Goal: Task Accomplishment & Management: Use online tool/utility

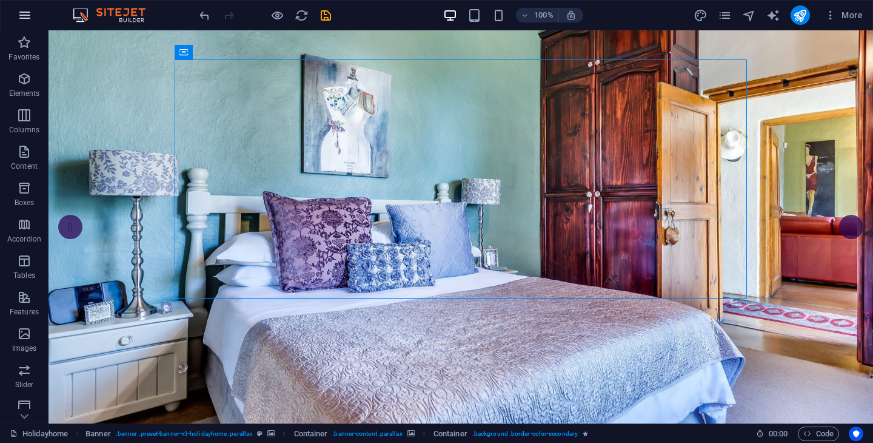
click at [21, 16] on icon "button" at bounding box center [25, 15] width 15 height 15
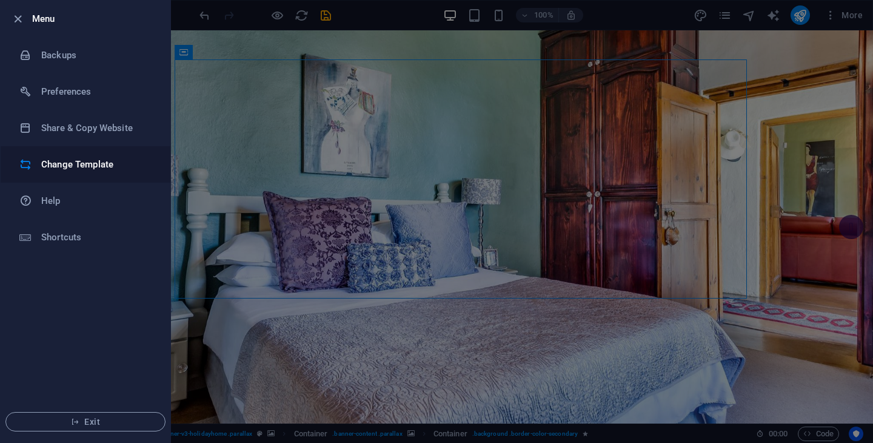
click at [68, 166] on h6 "Change Template" at bounding box center [97, 164] width 112 height 15
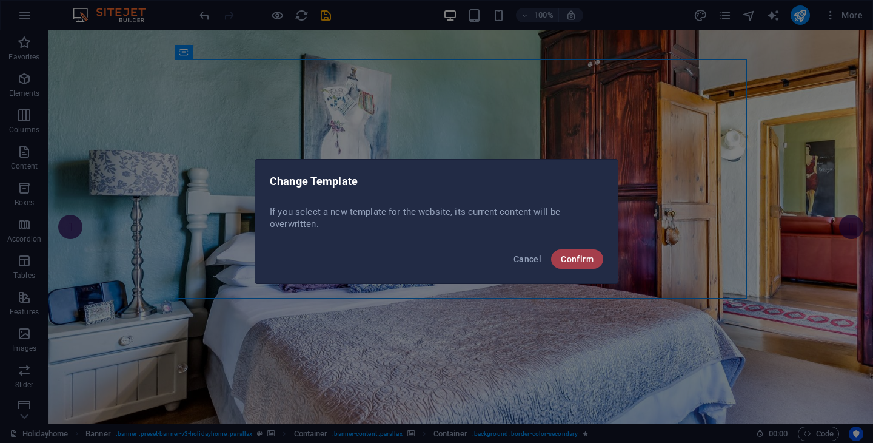
click at [584, 261] on span "Confirm" at bounding box center [577, 259] width 33 height 10
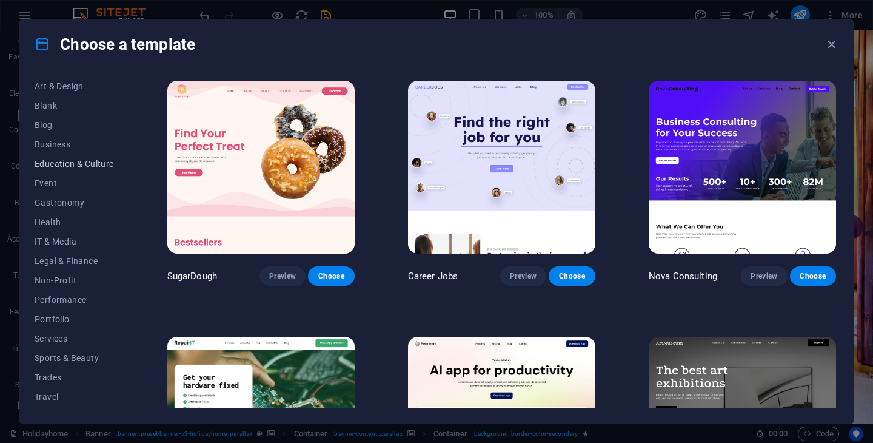
scroll to position [141, 0]
click at [42, 393] on span "Travel" at bounding box center [74, 394] width 79 height 10
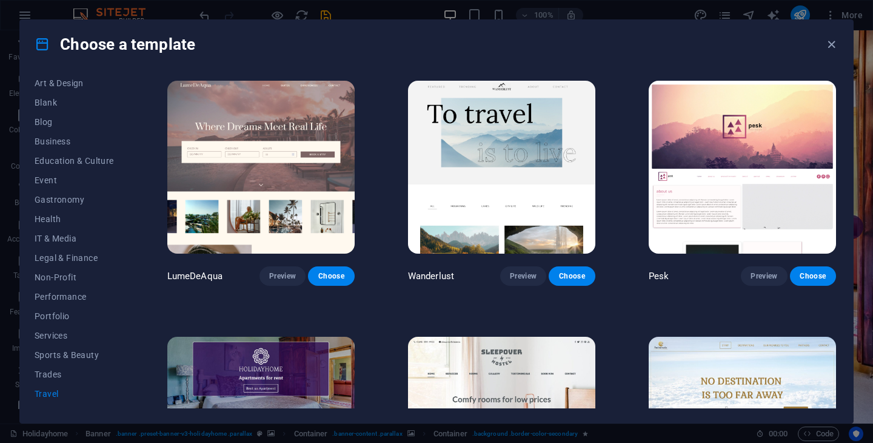
click at [786, 135] on img at bounding box center [742, 167] width 187 height 173
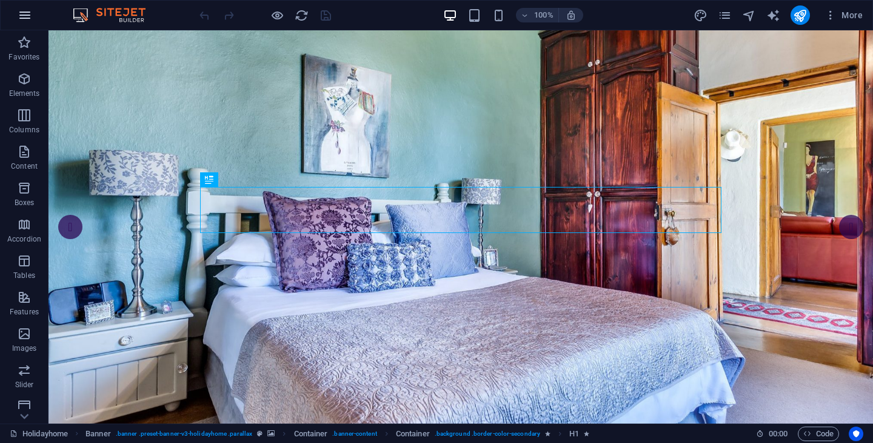
click at [22, 20] on icon "button" at bounding box center [25, 15] width 15 height 15
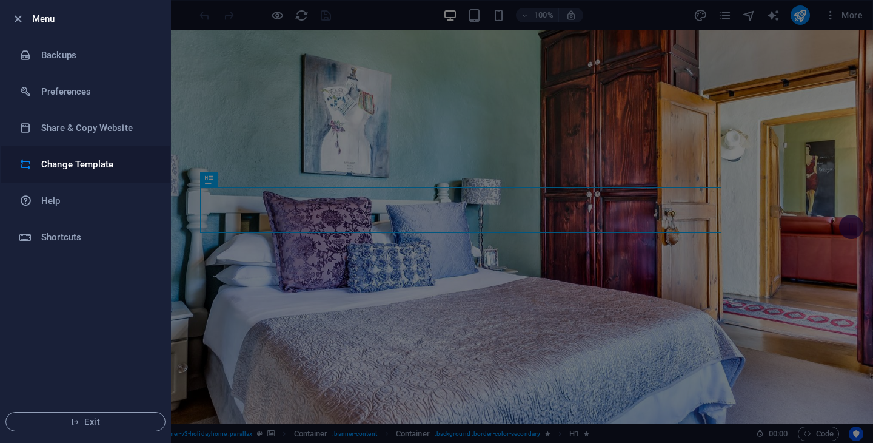
click at [62, 161] on h6 "Change Template" at bounding box center [97, 164] width 112 height 15
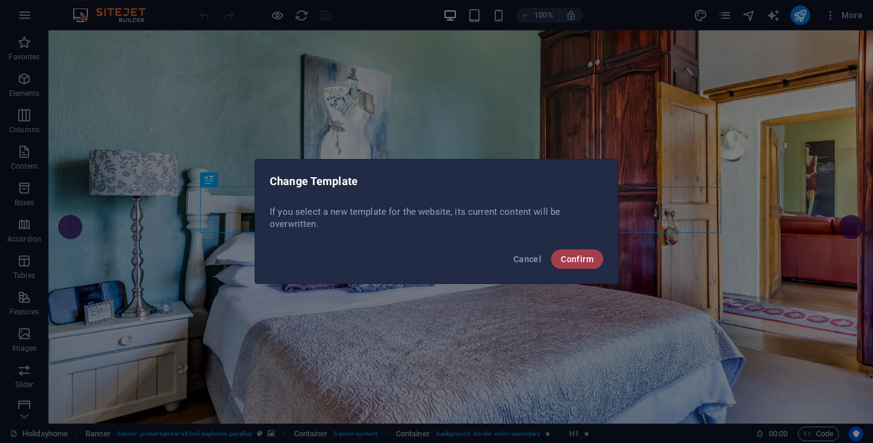
click at [575, 259] on span "Confirm" at bounding box center [577, 259] width 33 height 10
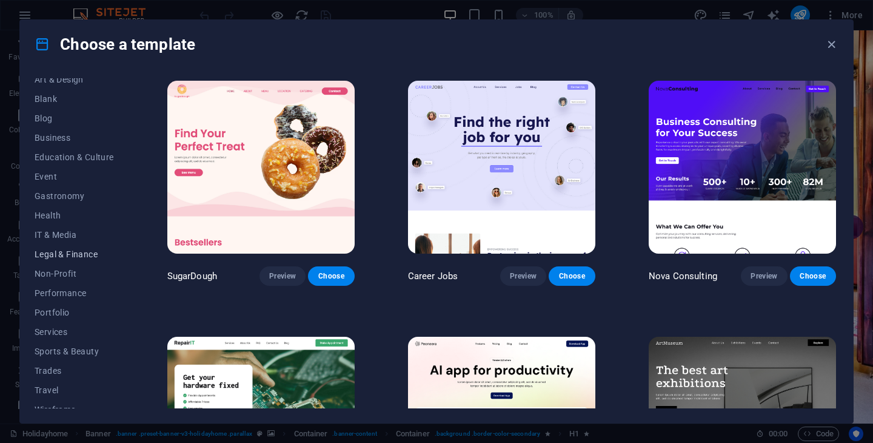
scroll to position [155, 0]
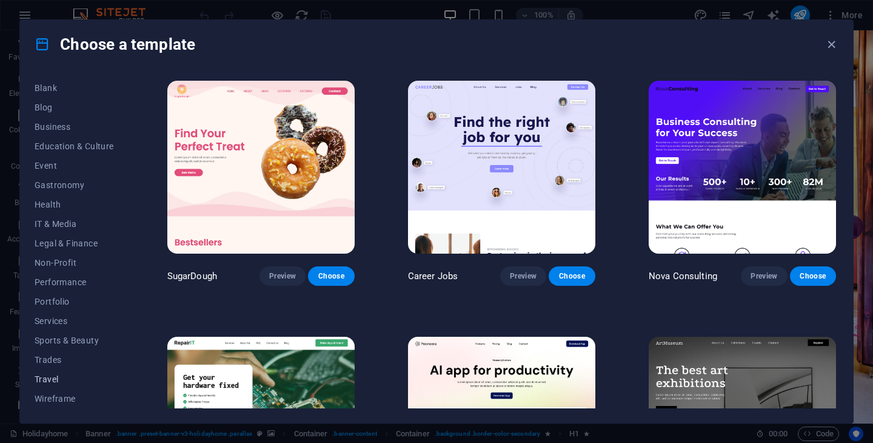
click at [45, 376] on span "Travel" at bounding box center [74, 379] width 79 height 10
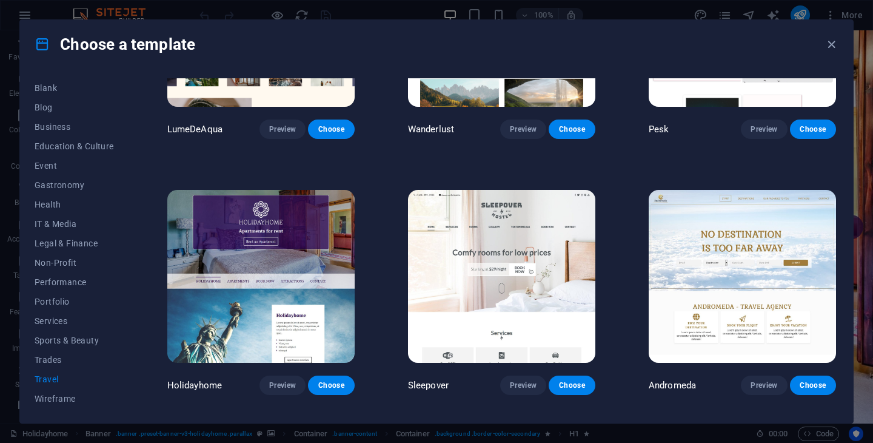
scroll to position [146, 0]
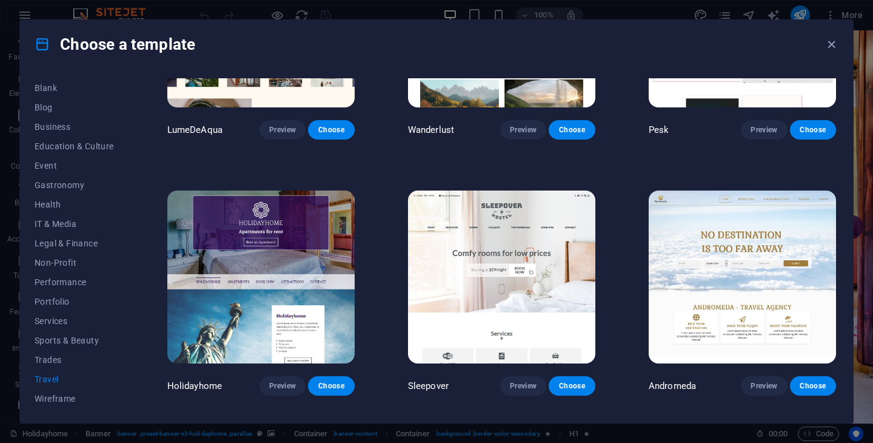
click at [775, 215] on img at bounding box center [742, 276] width 187 height 173
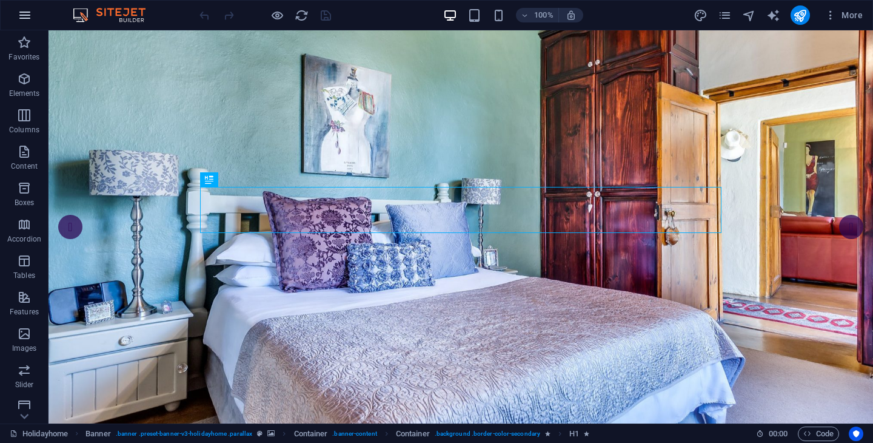
click at [21, 17] on icon "button" at bounding box center [25, 15] width 15 height 15
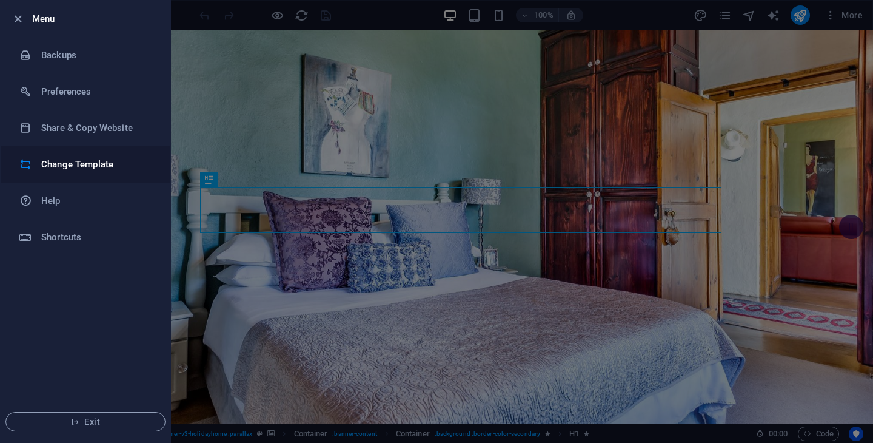
click at [68, 164] on h6 "Change Template" at bounding box center [97, 164] width 112 height 15
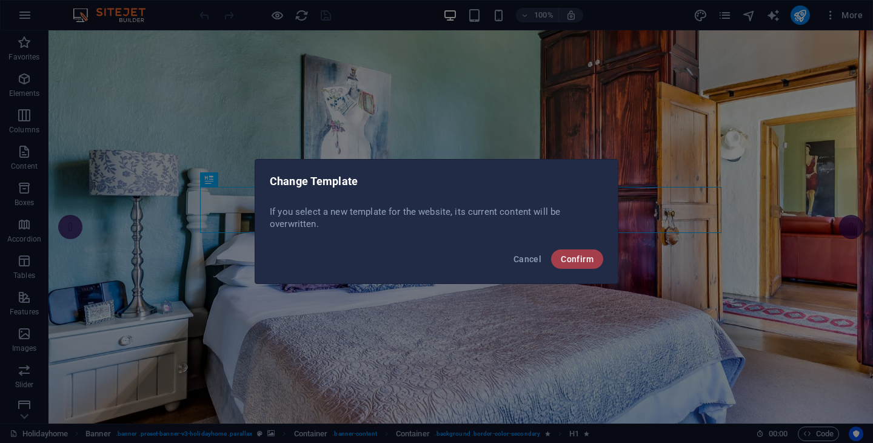
click at [576, 261] on span "Confirm" at bounding box center [577, 259] width 33 height 10
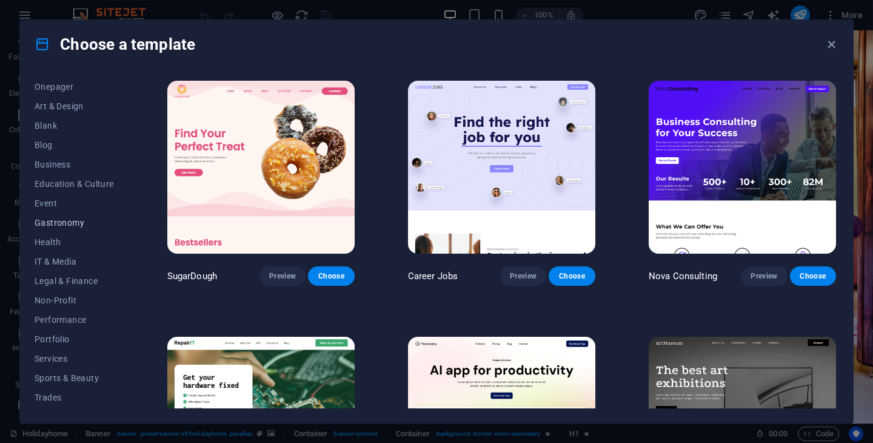
scroll to position [155, 0]
click at [45, 382] on span "Travel" at bounding box center [74, 379] width 79 height 10
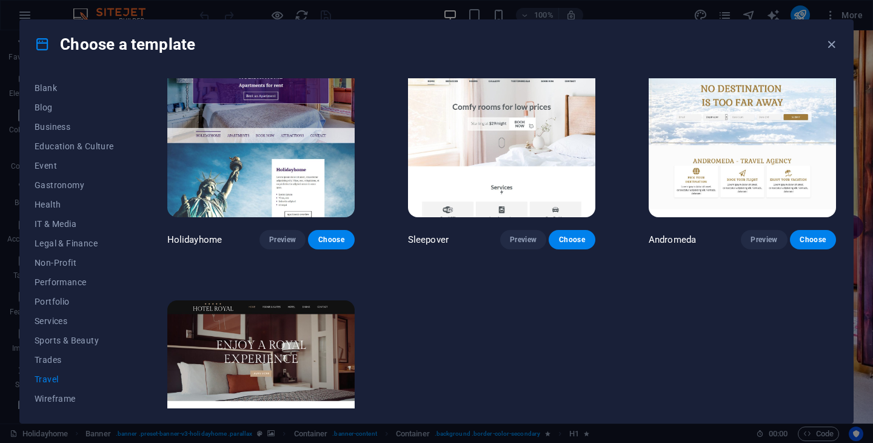
scroll to position [0, 0]
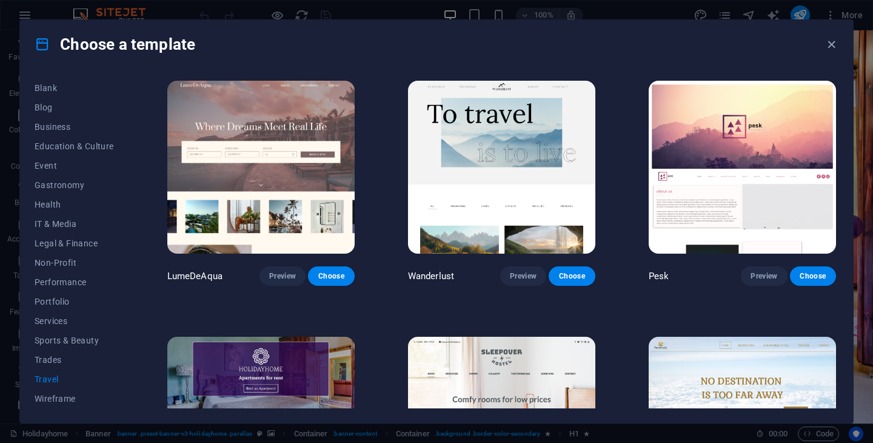
click at [260, 98] on img at bounding box center [260, 167] width 187 height 173
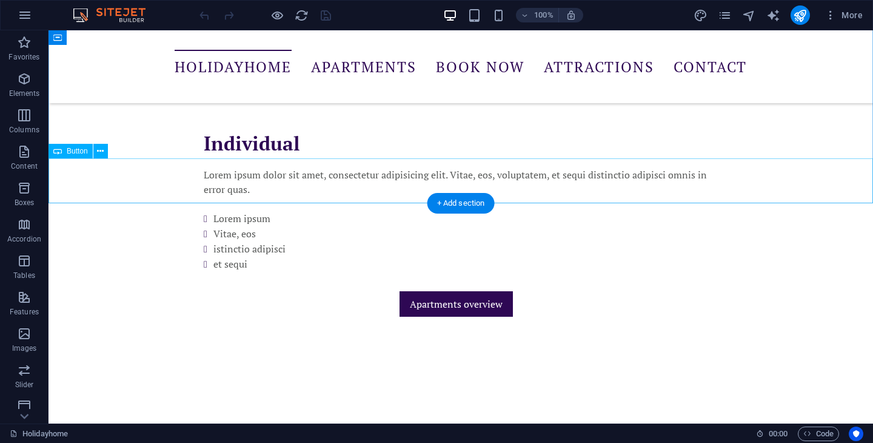
scroll to position [1157, 0]
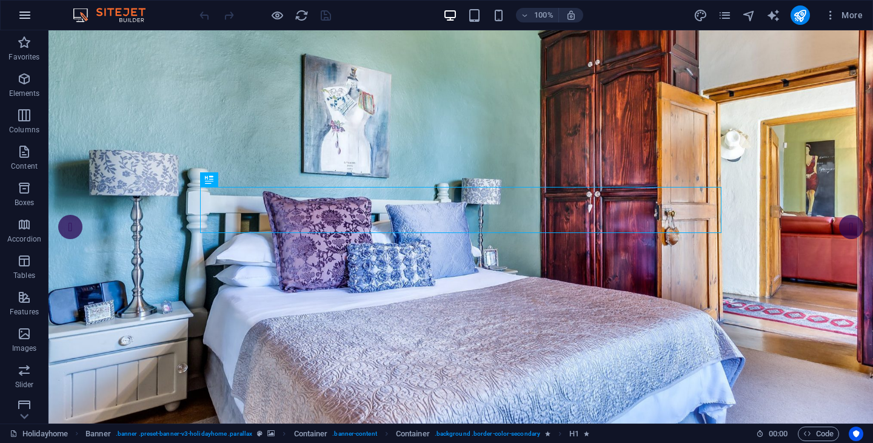
click at [27, 16] on icon "button" at bounding box center [25, 15] width 15 height 15
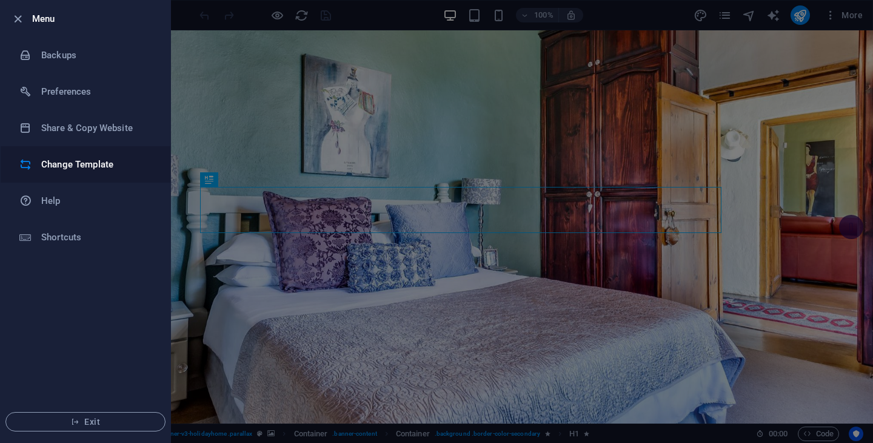
click at [65, 169] on h6 "Change Template" at bounding box center [97, 164] width 112 height 15
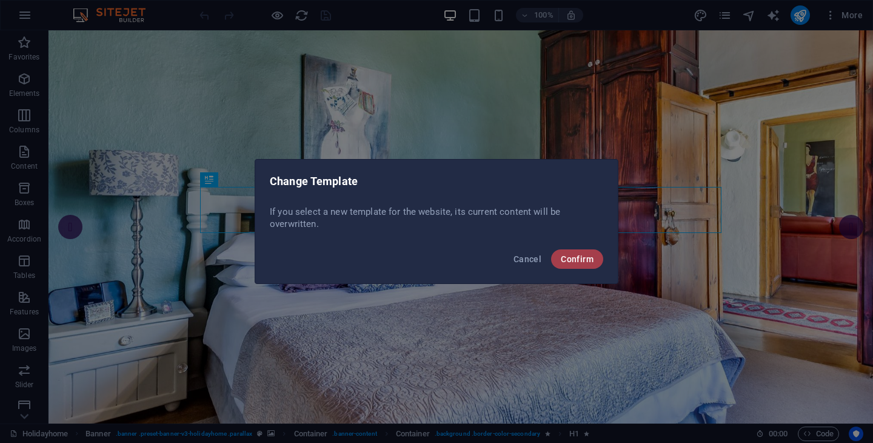
click at [579, 263] on span "Confirm" at bounding box center [577, 259] width 33 height 10
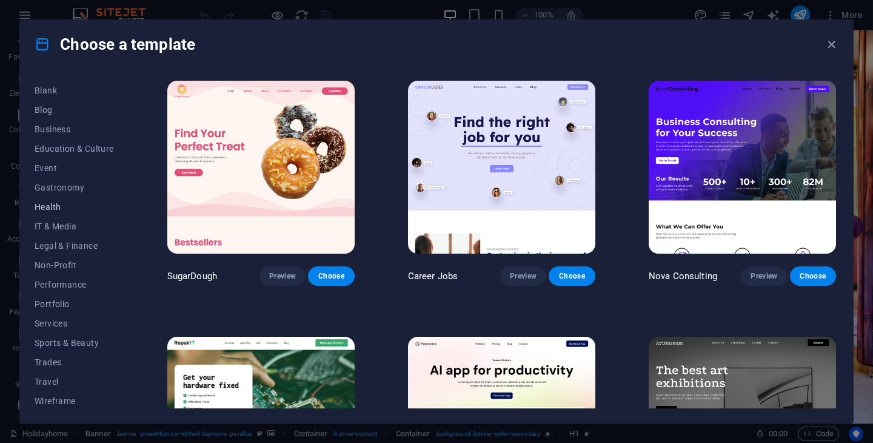
scroll to position [155, 0]
click at [49, 383] on span "Travel" at bounding box center [74, 379] width 79 height 10
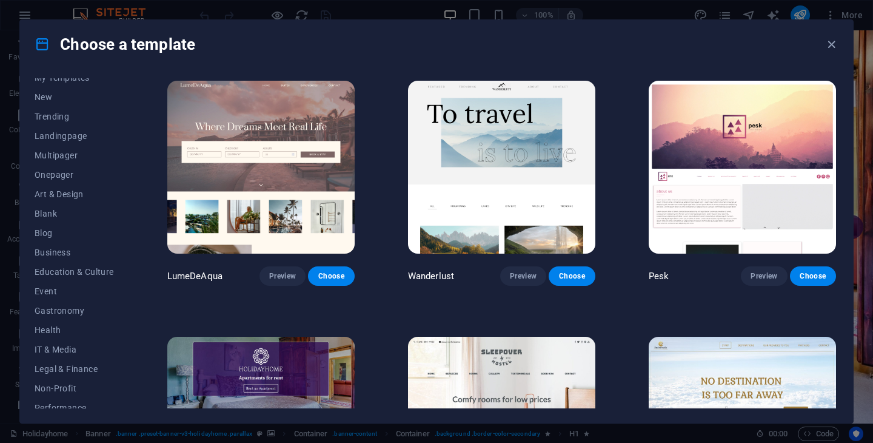
scroll to position [0, 0]
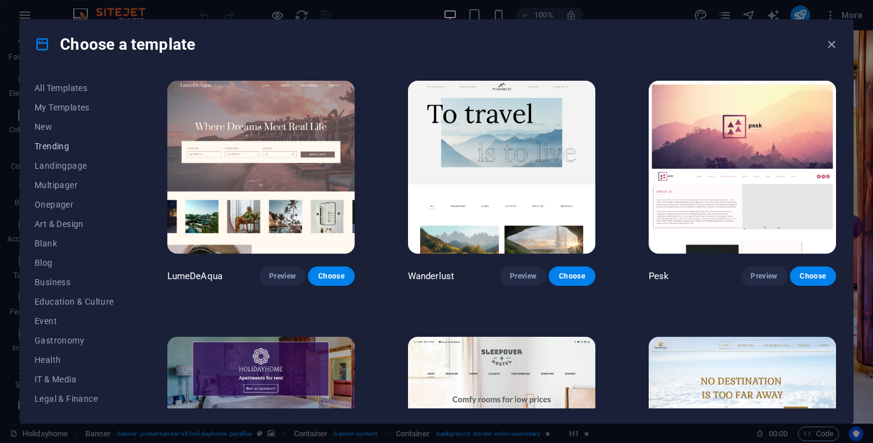
click at [56, 151] on button "Trending" at bounding box center [74, 145] width 79 height 19
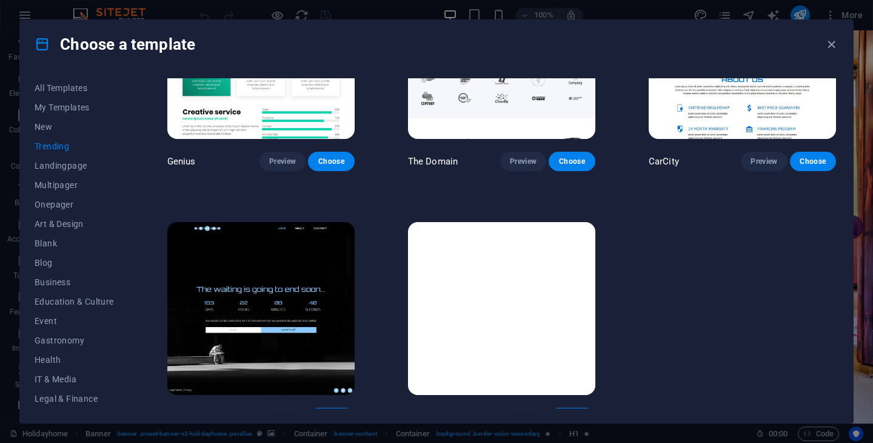
scroll to position [1148, 0]
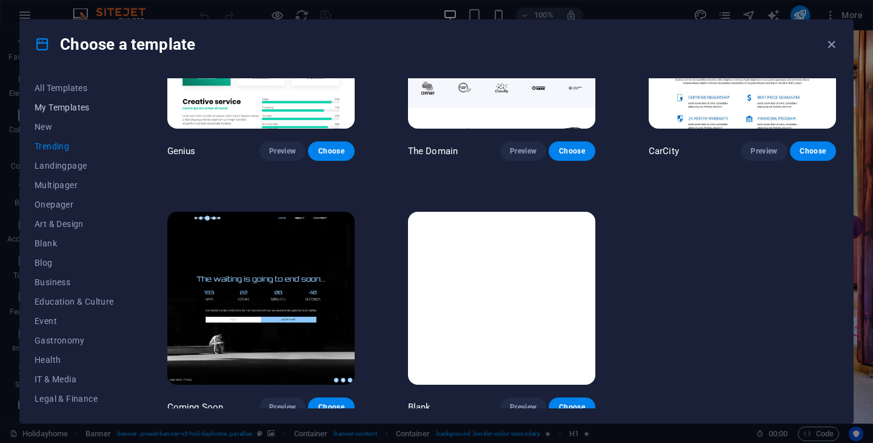
click at [59, 111] on span "My Templates" at bounding box center [74, 107] width 79 height 10
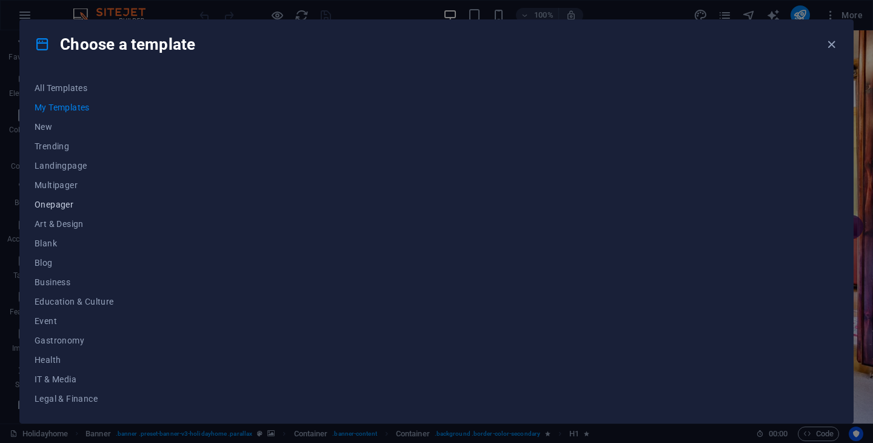
click at [57, 204] on span "Onepager" at bounding box center [74, 204] width 79 height 10
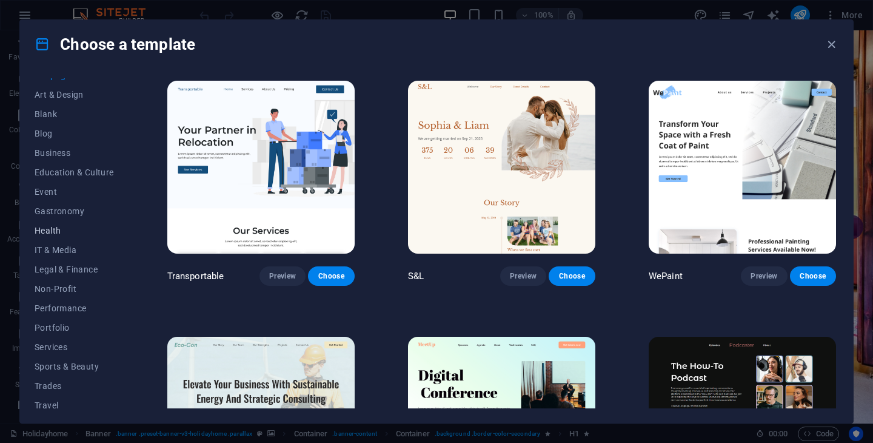
scroll to position [155, 0]
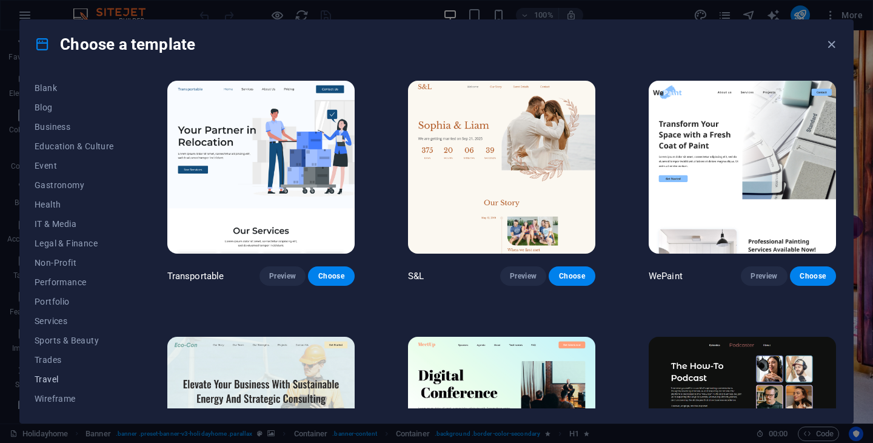
click at [48, 376] on span "Travel" at bounding box center [74, 379] width 79 height 10
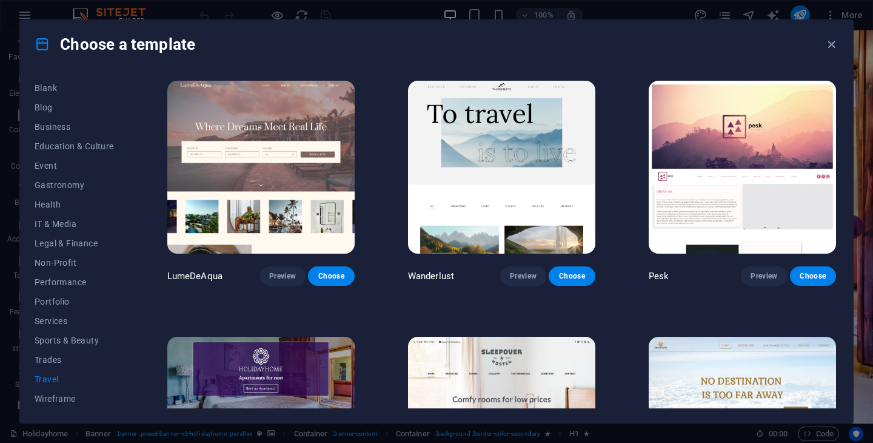
click at [515, 150] on img at bounding box center [501, 167] width 187 height 173
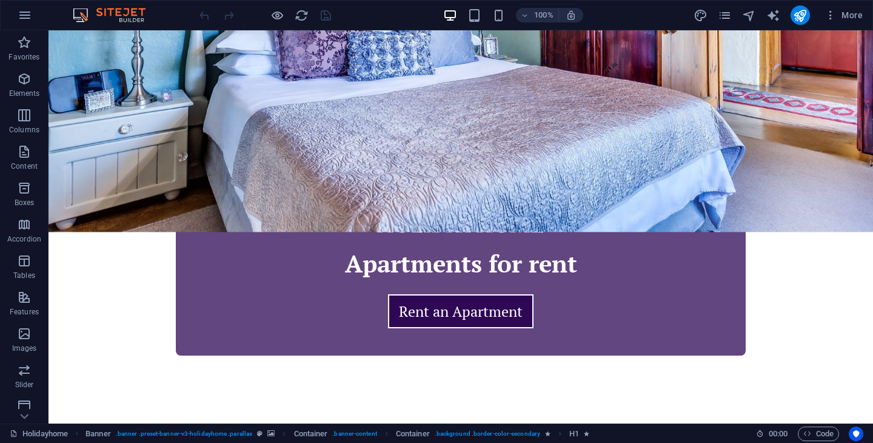
scroll to position [361, 0]
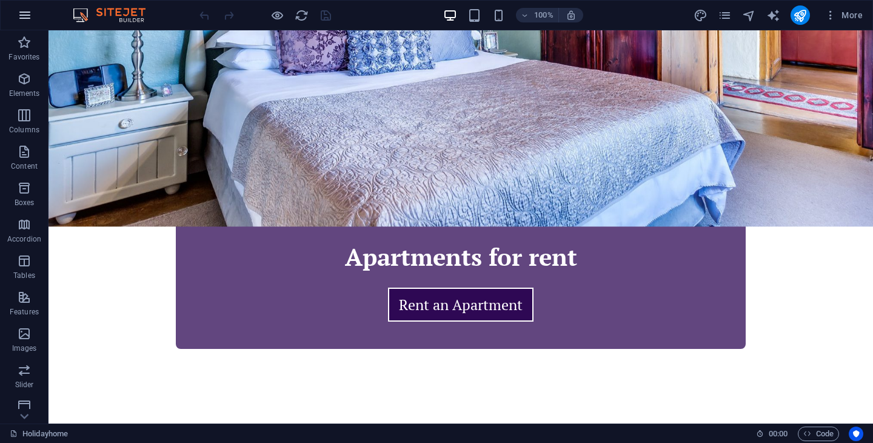
click at [25, 13] on icon "button" at bounding box center [25, 15] width 15 height 15
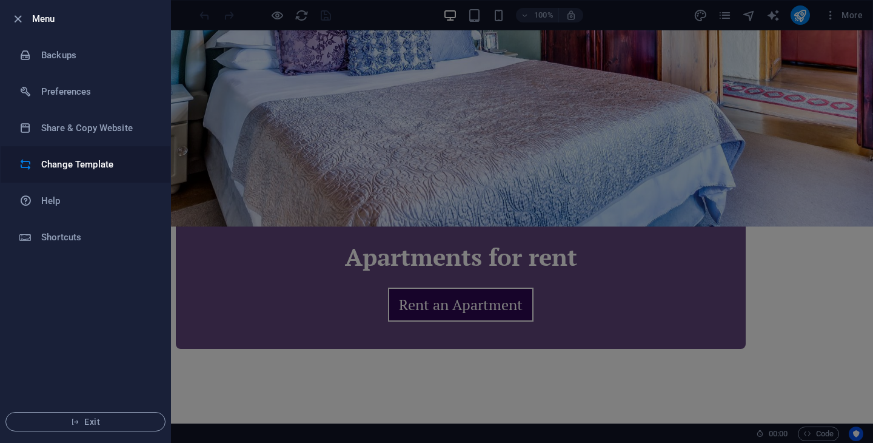
click at [64, 161] on h6 "Change Template" at bounding box center [97, 164] width 112 height 15
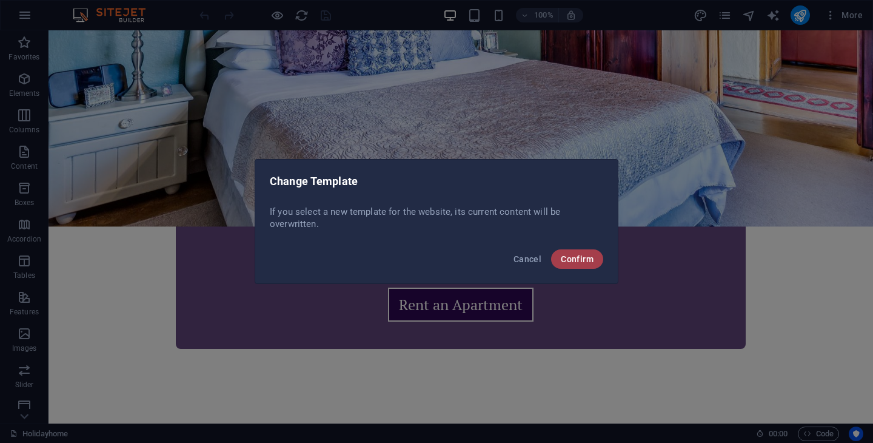
click at [580, 257] on span "Confirm" at bounding box center [577, 259] width 33 height 10
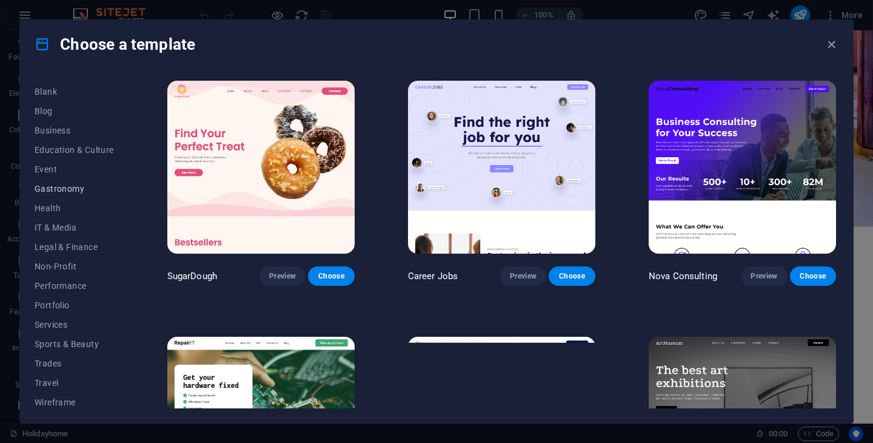
scroll to position [155, 0]
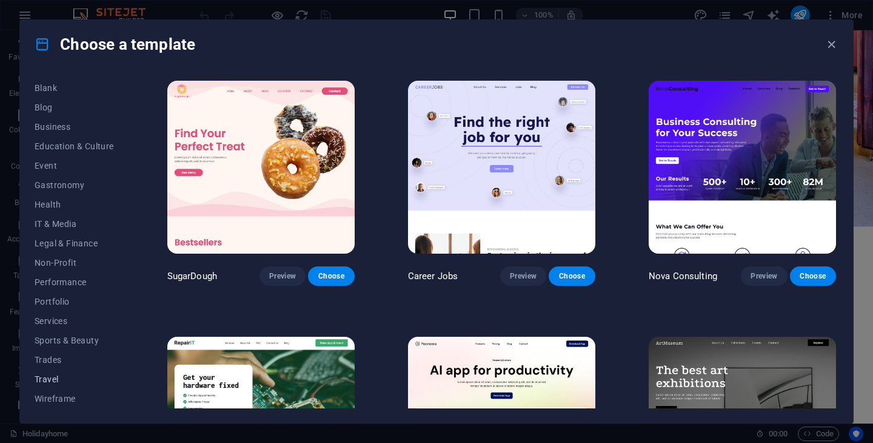
click at [42, 384] on button "Travel" at bounding box center [74, 378] width 79 height 19
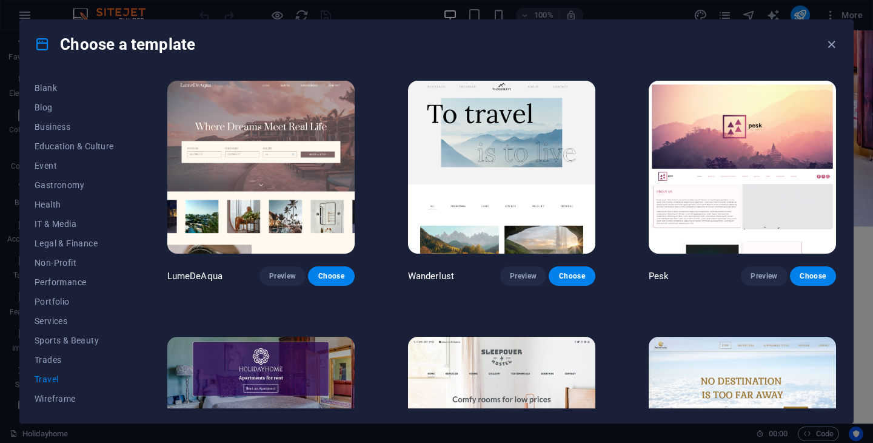
click at [285, 104] on img at bounding box center [260, 167] width 187 height 173
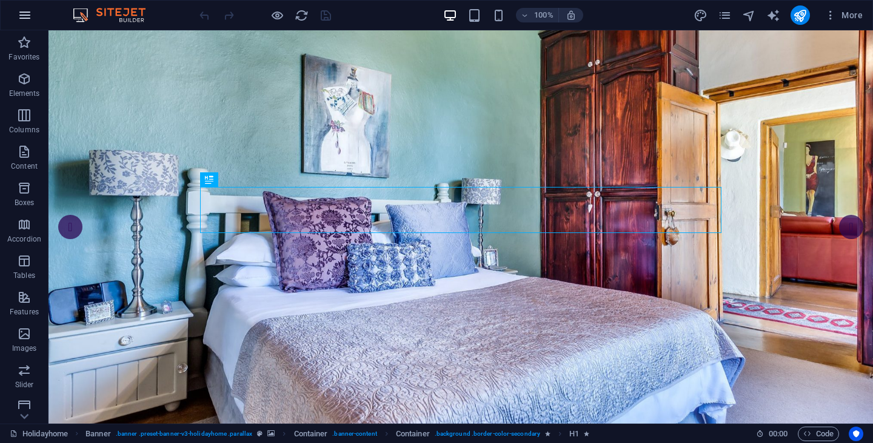
click at [27, 17] on icon "button" at bounding box center [25, 15] width 15 height 15
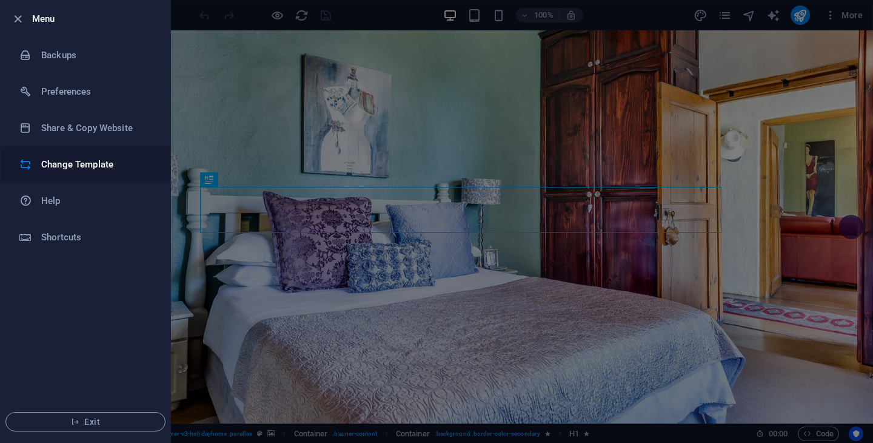
click at [66, 163] on h6 "Change Template" at bounding box center [97, 164] width 112 height 15
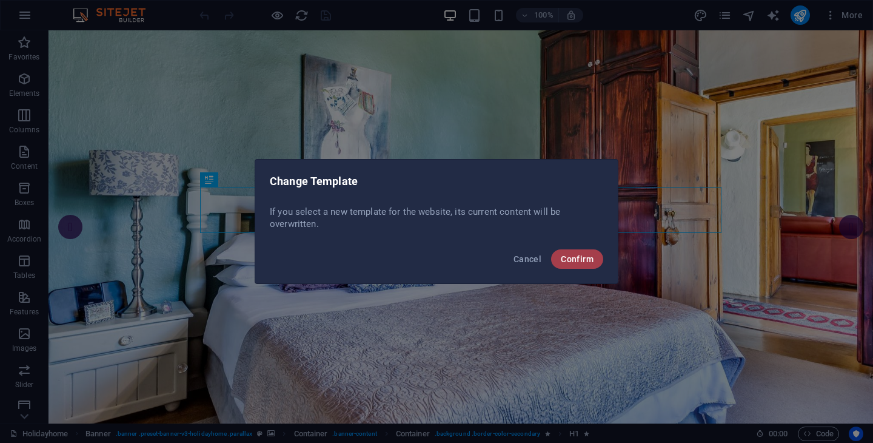
click at [576, 261] on span "Confirm" at bounding box center [577, 259] width 33 height 10
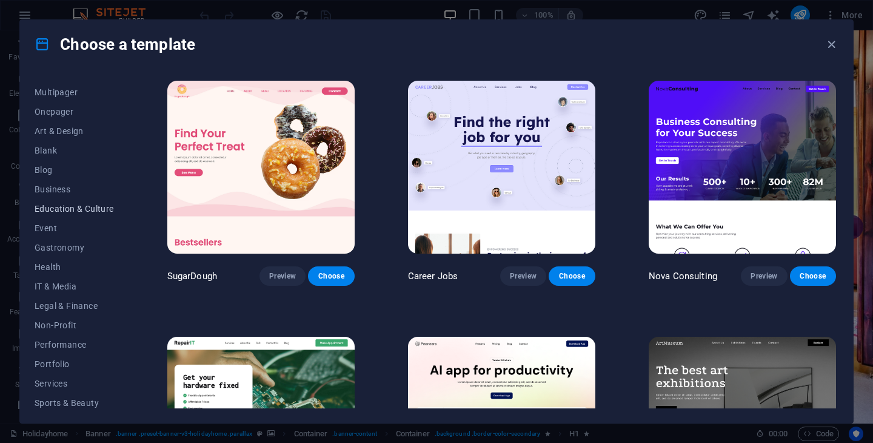
scroll to position [155, 0]
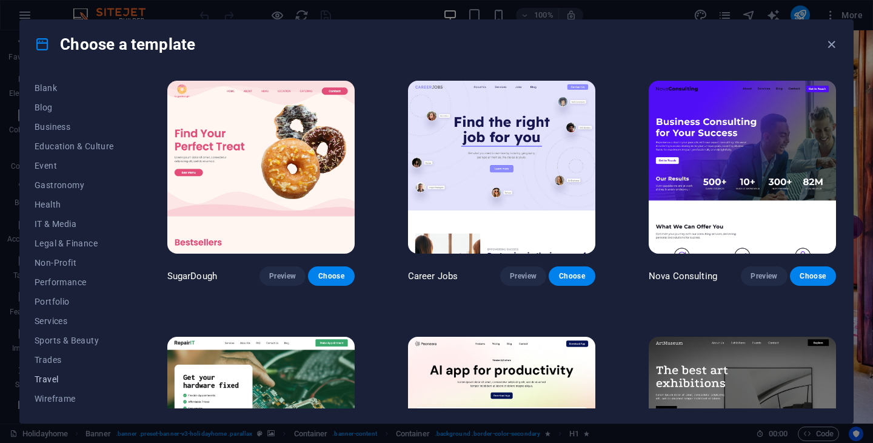
click at [54, 383] on span "Travel" at bounding box center [74, 379] width 79 height 10
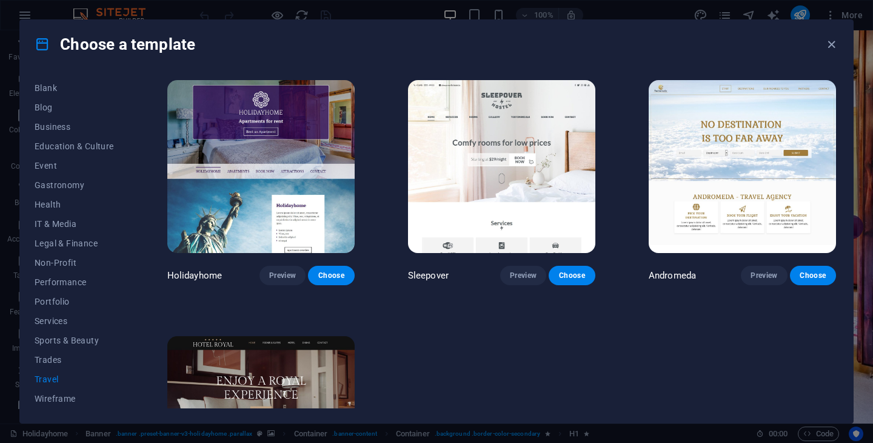
scroll to position [262, 0]
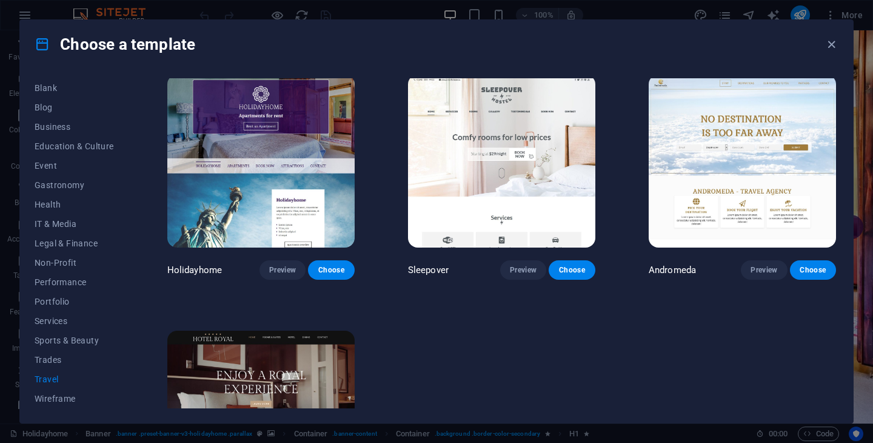
click at [297, 138] on img at bounding box center [260, 161] width 187 height 173
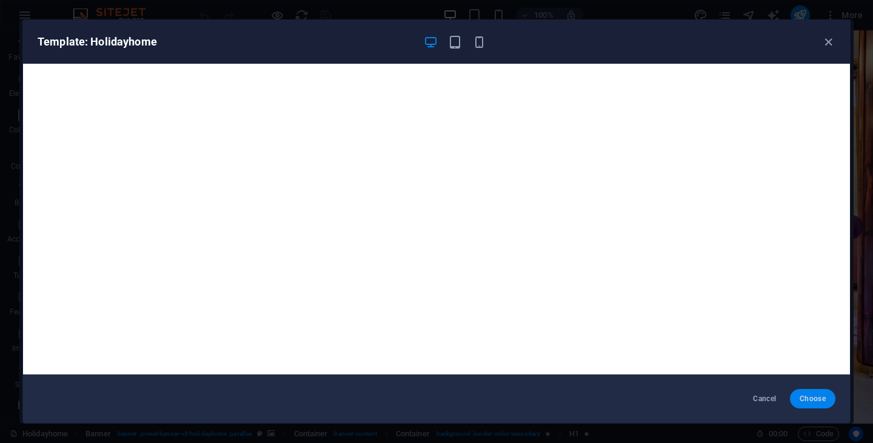
click at [813, 400] on span "Choose" at bounding box center [813, 398] width 26 height 10
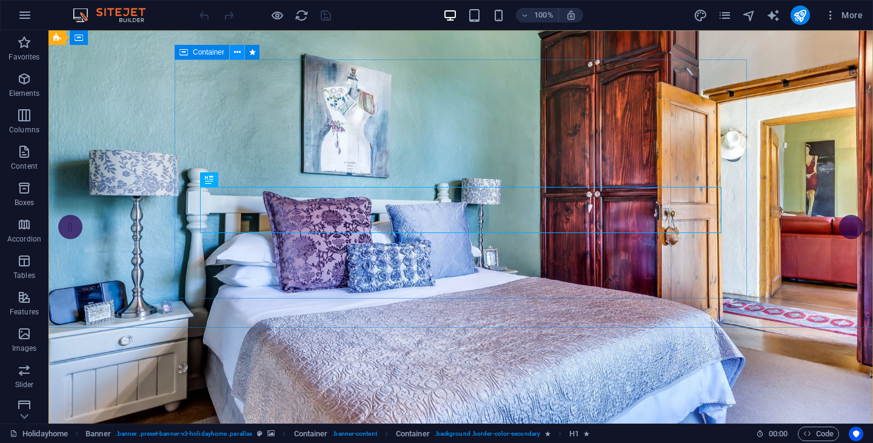
click at [236, 56] on icon at bounding box center [237, 52] width 7 height 13
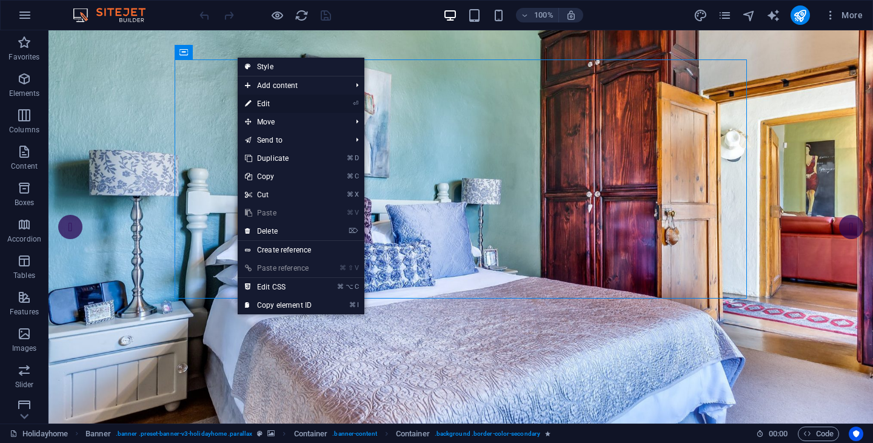
click at [274, 105] on link "⏎ Edit" at bounding box center [278, 104] width 81 height 18
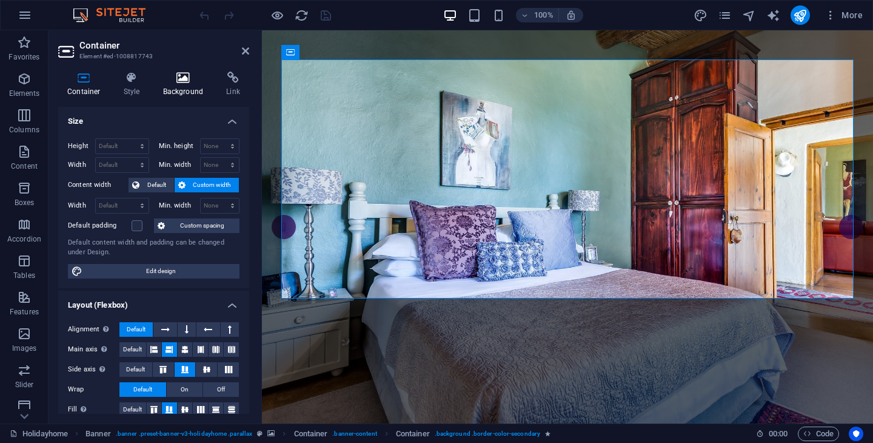
click at [184, 81] on icon at bounding box center [183, 78] width 59 height 12
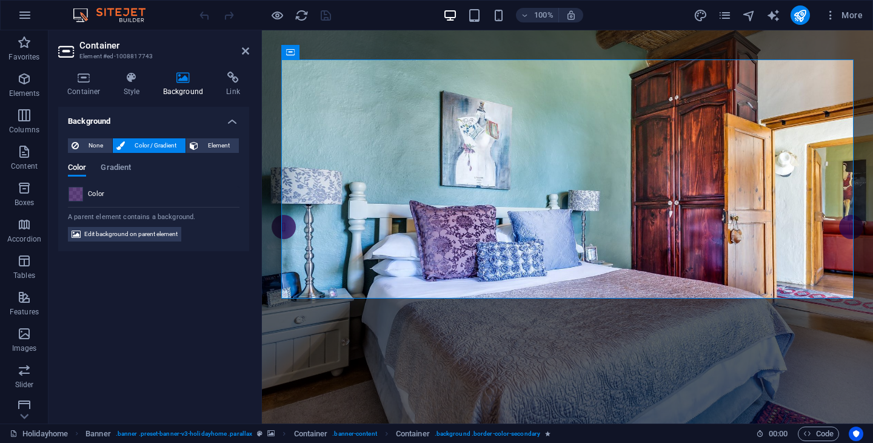
click at [76, 193] on span at bounding box center [75, 193] width 13 height 13
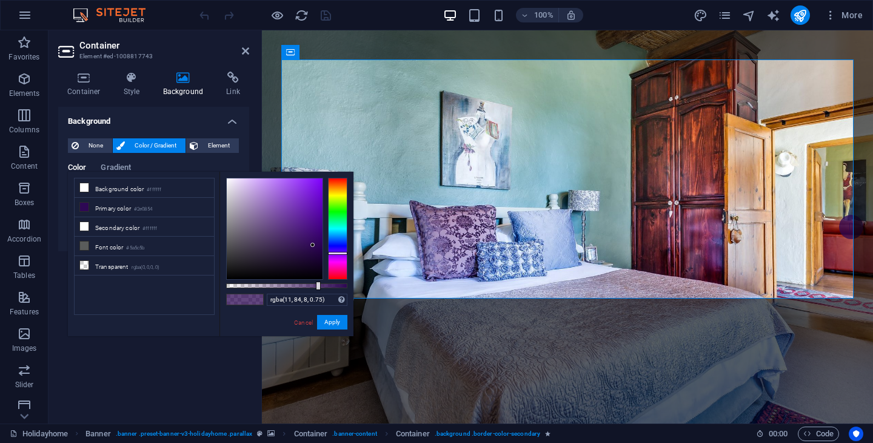
click at [339, 210] on div at bounding box center [337, 229] width 19 height 102
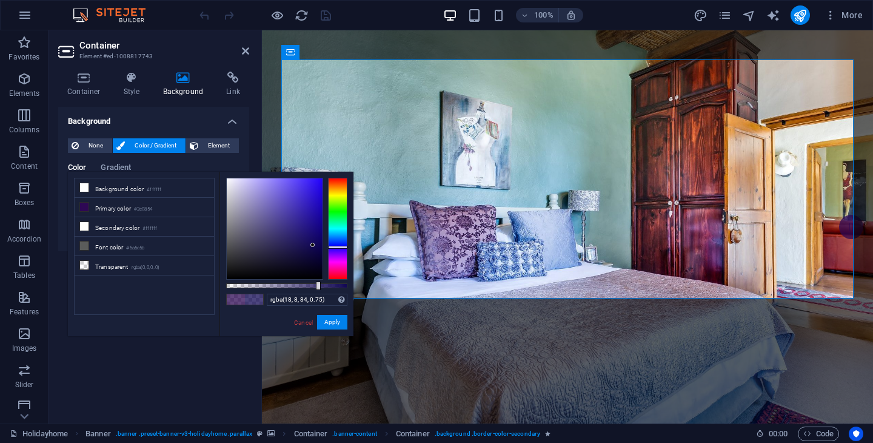
click at [339, 247] on div at bounding box center [337, 229] width 19 height 102
type input "rgba(84, 8, 29, 0.75)"
click at [338, 273] on div at bounding box center [337, 229] width 19 height 102
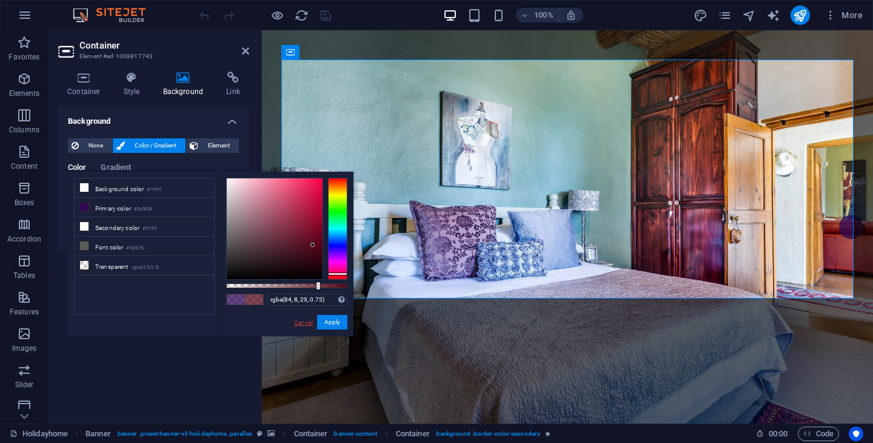
click at [303, 322] on link "Cancel" at bounding box center [303, 322] width 21 height 9
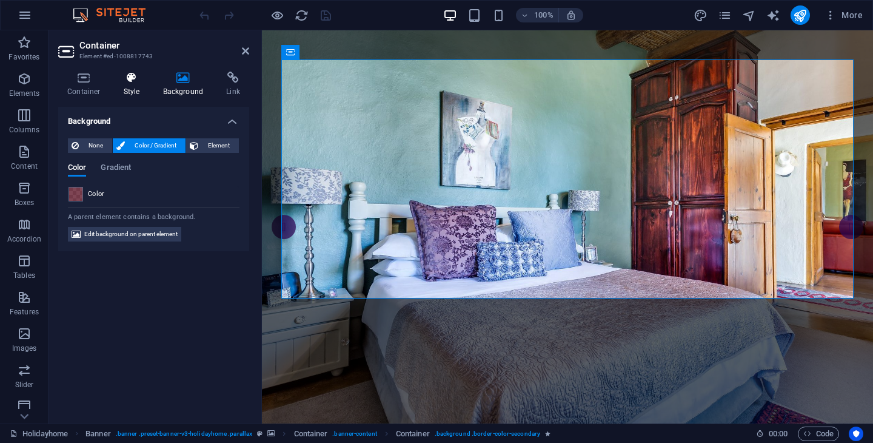
click at [131, 82] on icon at bounding box center [132, 78] width 35 height 12
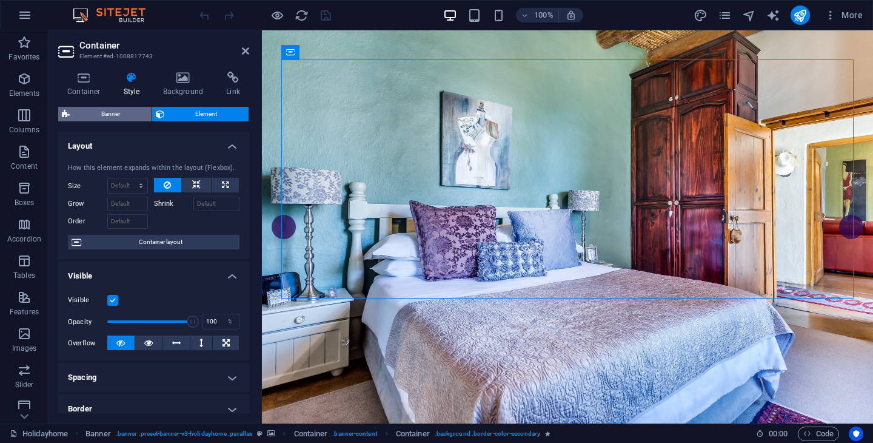
click at [100, 113] on span "Banner" at bounding box center [110, 114] width 75 height 15
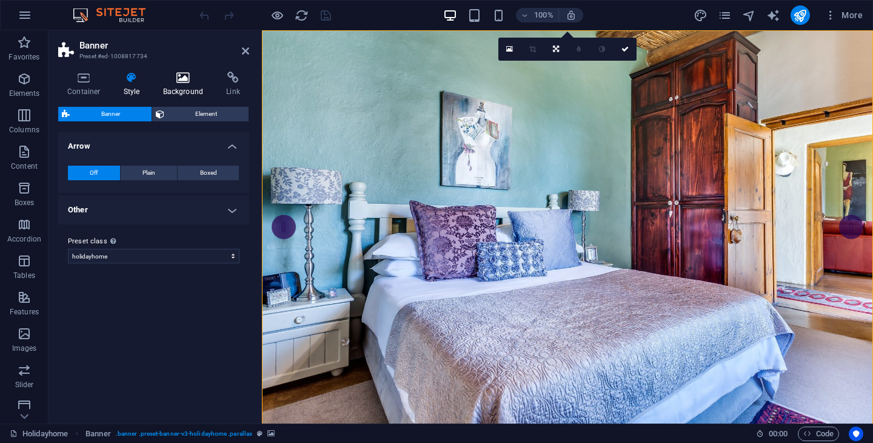
click at [184, 85] on h4 "Background" at bounding box center [186, 84] width 64 height 25
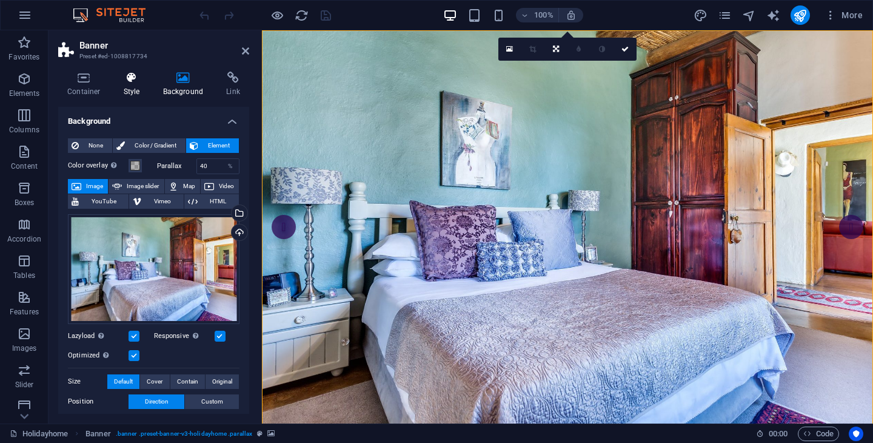
click at [130, 82] on icon at bounding box center [132, 78] width 35 height 12
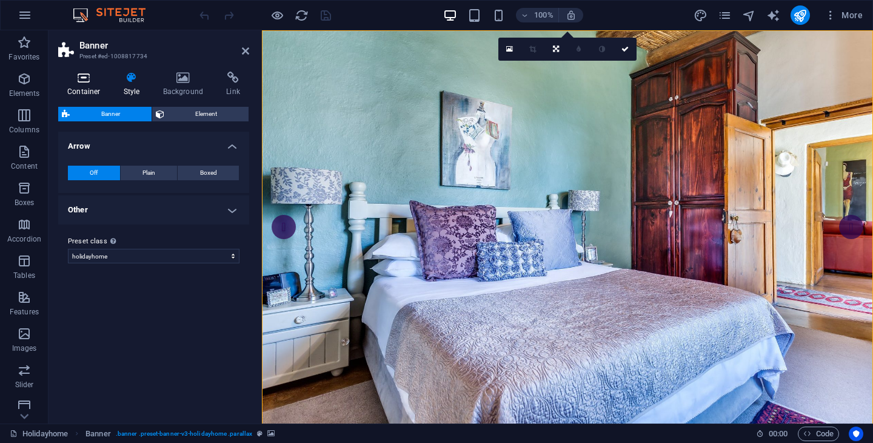
click at [86, 74] on icon at bounding box center [84, 78] width 52 height 12
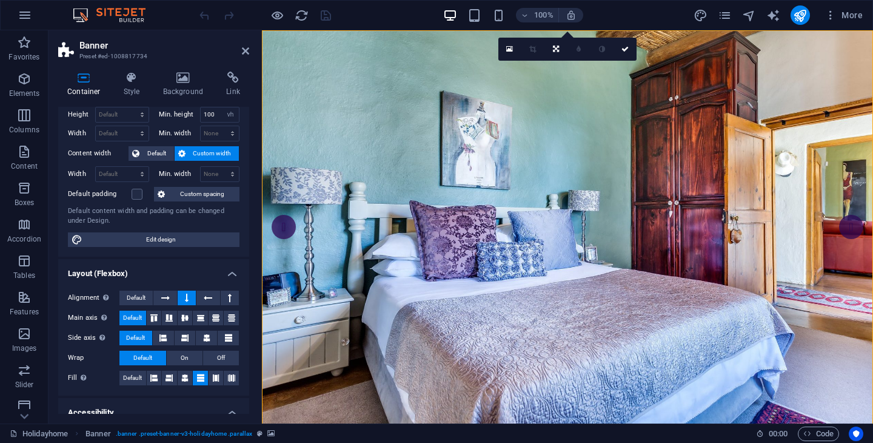
scroll to position [35, 0]
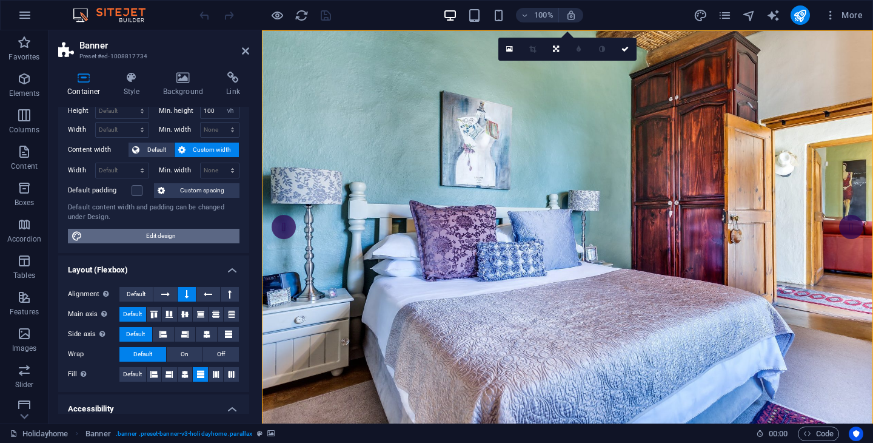
click at [145, 238] on span "Edit design" at bounding box center [161, 236] width 150 height 15
select select "rem"
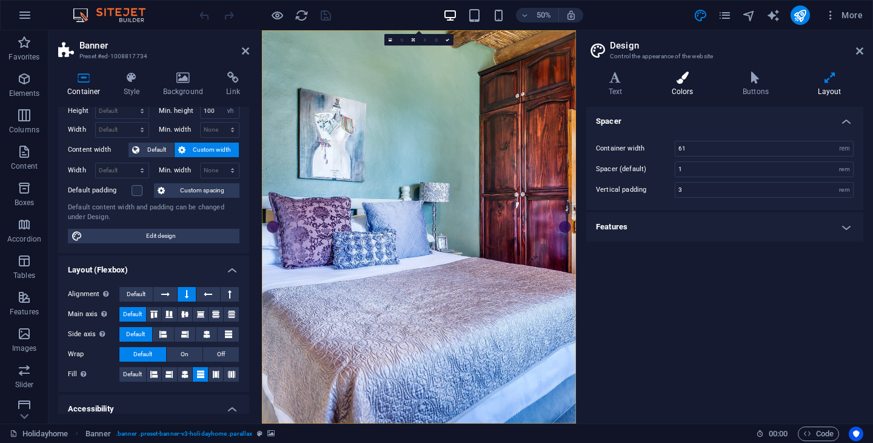
click at [682, 90] on h4 "Colors" at bounding box center [684, 84] width 71 height 25
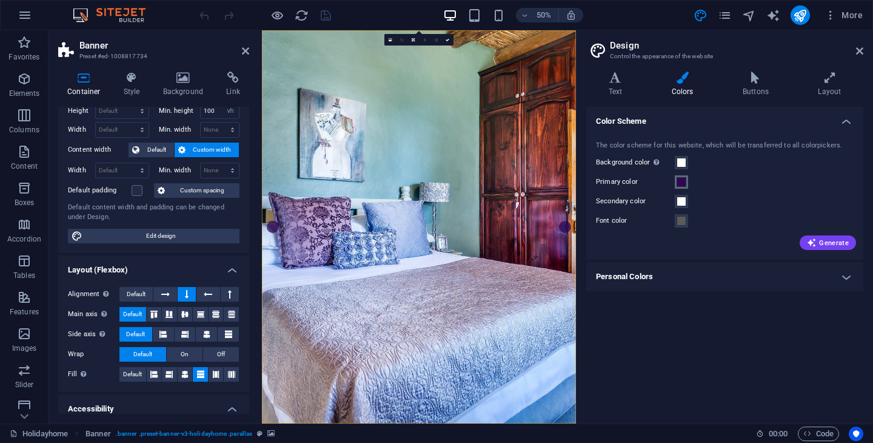
click at [683, 182] on span at bounding box center [682, 182] width 10 height 10
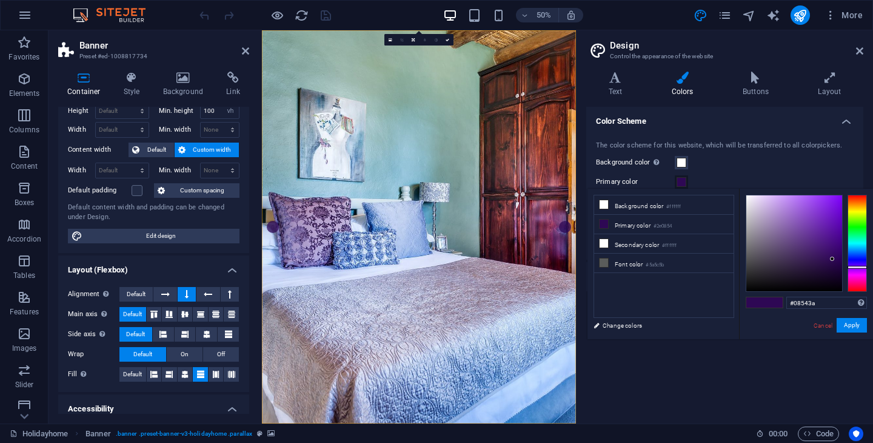
click at [855, 237] on div at bounding box center [856, 243] width 19 height 97
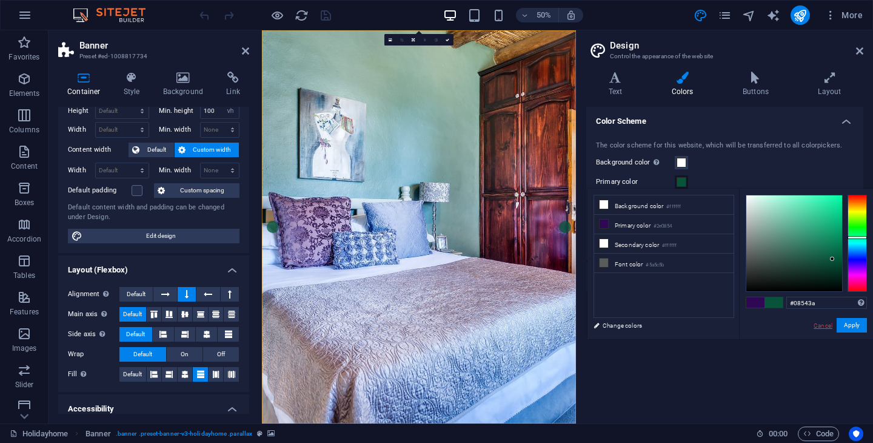
click at [820, 324] on link "Cancel" at bounding box center [822, 325] width 21 height 9
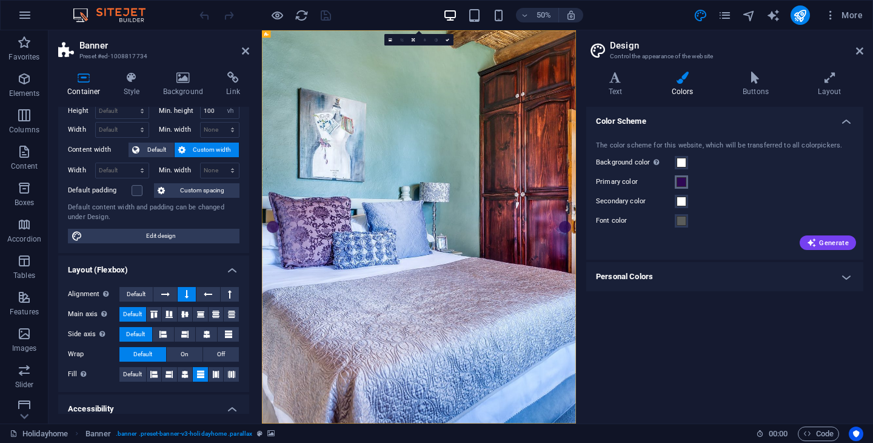
click at [680, 182] on span at bounding box center [682, 182] width 10 height 10
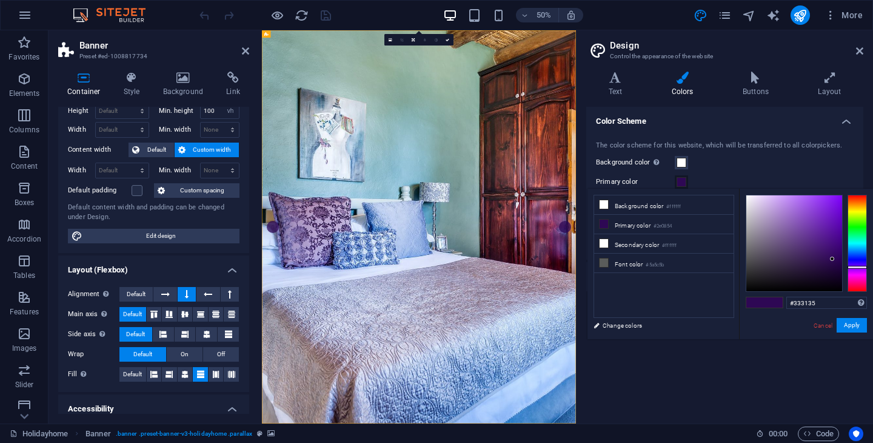
click at [754, 270] on div at bounding box center [794, 243] width 96 height 96
drag, startPoint x: 754, startPoint y: 267, endPoint x: 727, endPoint y: 267, distance: 26.1
click at [727, 267] on div "less Background color #ffffff Primary color #2e0854 Secondary color #ffffff Fon…" at bounding box center [730, 264] width 286 height 150
type input "#6c6c6c"
drag, startPoint x: 750, startPoint y: 243, endPoint x: 721, endPoint y: 250, distance: 30.4
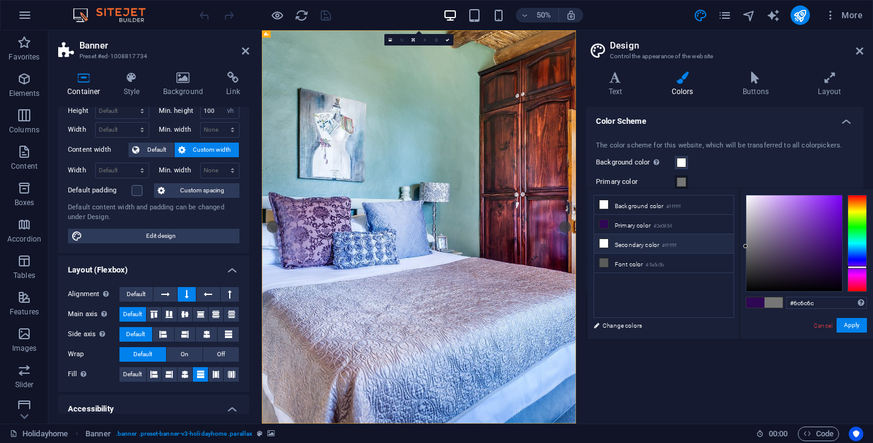
click at [721, 250] on div "less Background color #ffffff Primary color #2e0854 Secondary color #ffffff Fon…" at bounding box center [730, 264] width 286 height 150
click at [851, 326] on button "Apply" at bounding box center [852, 325] width 30 height 15
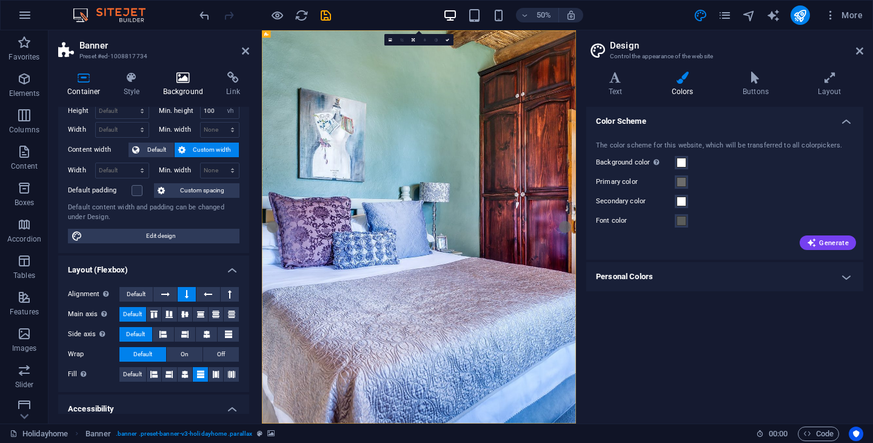
click at [184, 82] on icon at bounding box center [183, 78] width 59 height 12
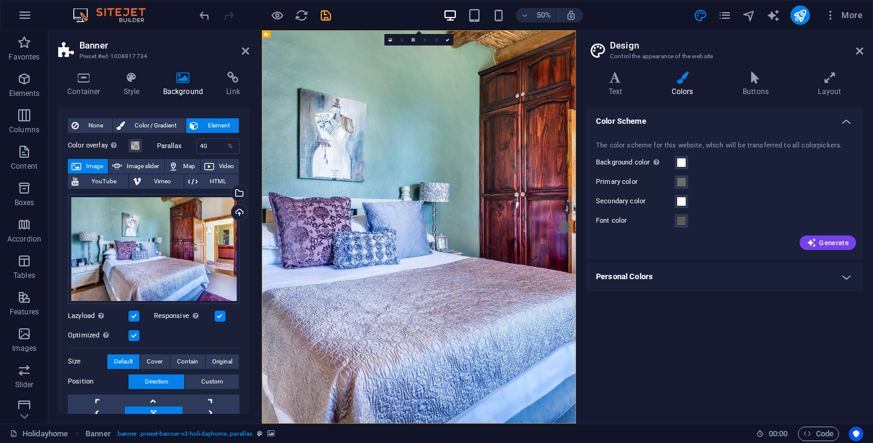
scroll to position [0, 0]
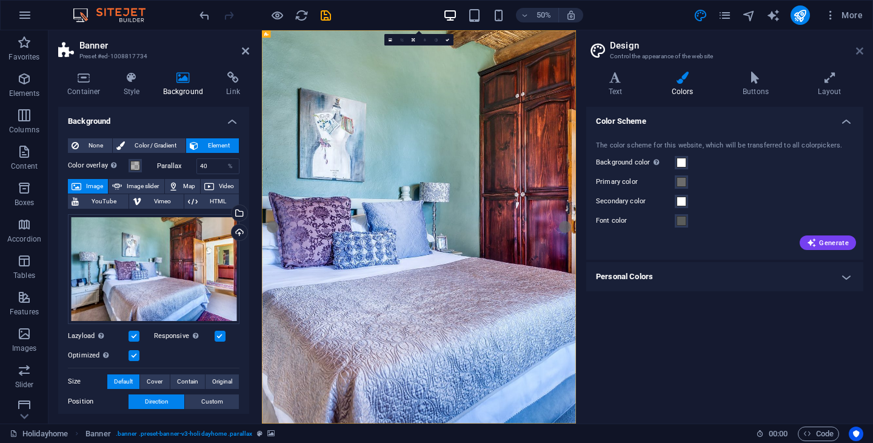
click at [857, 53] on icon at bounding box center [859, 51] width 7 height 10
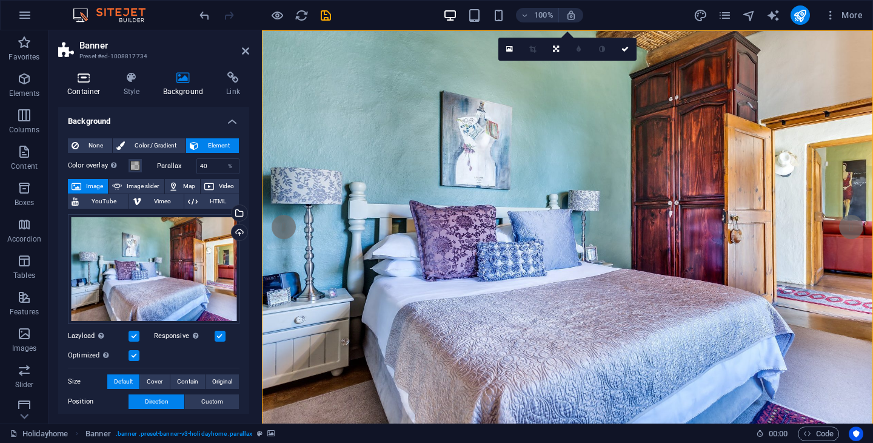
click at [81, 75] on icon at bounding box center [84, 78] width 52 height 12
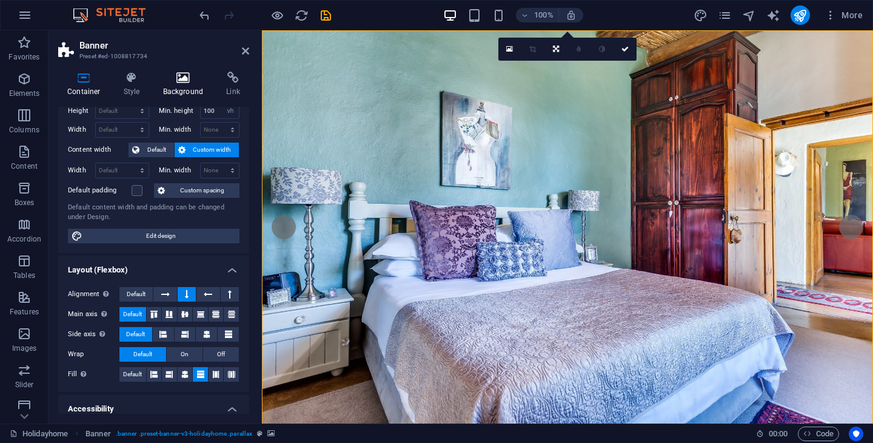
click at [187, 83] on icon at bounding box center [183, 78] width 59 height 12
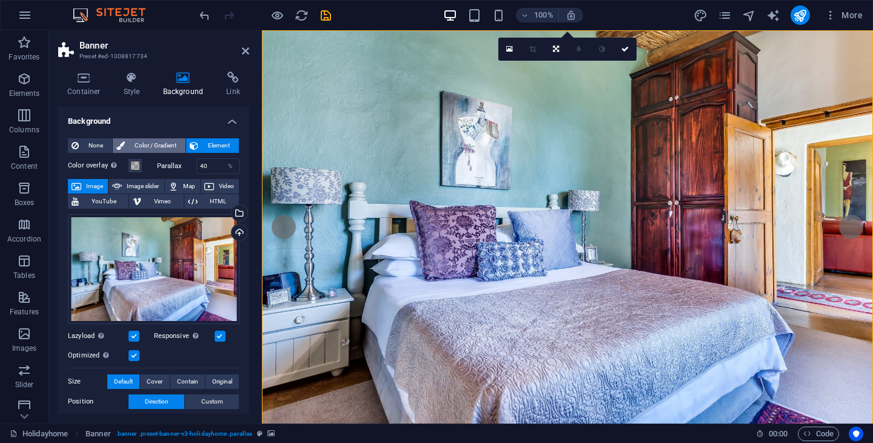
click at [162, 147] on span "Color / Gradient" at bounding box center [155, 145] width 53 height 15
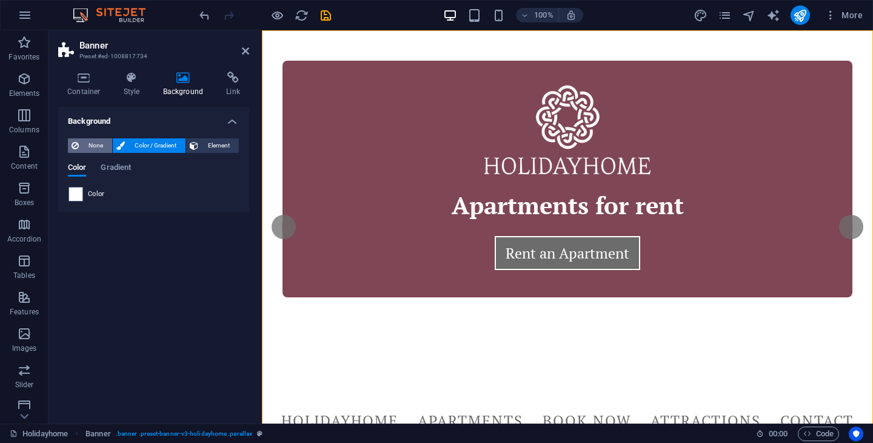
click at [91, 150] on span "None" at bounding box center [95, 145] width 26 height 15
click at [91, 144] on span "None" at bounding box center [95, 145] width 26 height 15
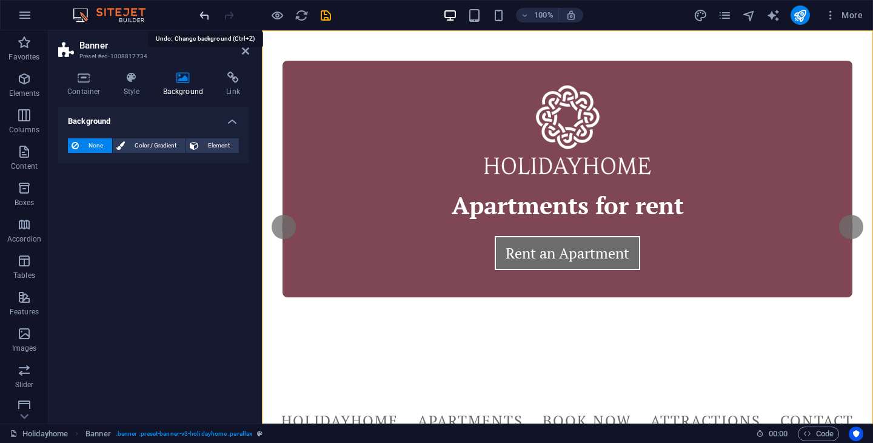
click at [199, 17] on icon "undo" at bounding box center [205, 15] width 14 height 14
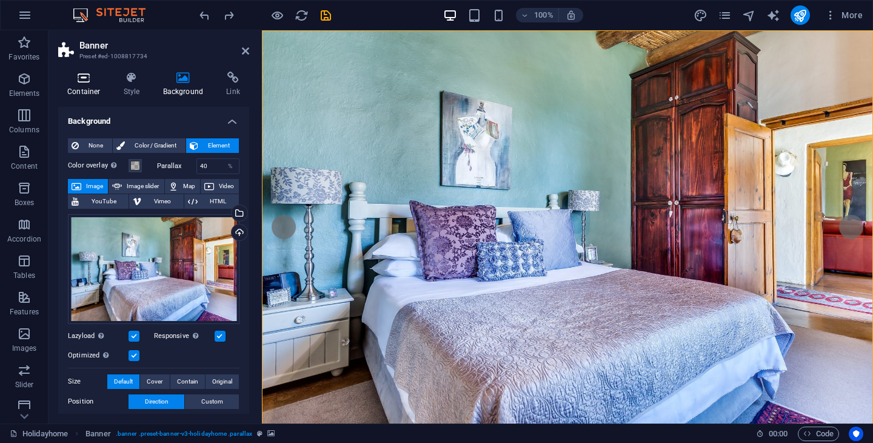
click at [94, 80] on icon at bounding box center [84, 78] width 52 height 12
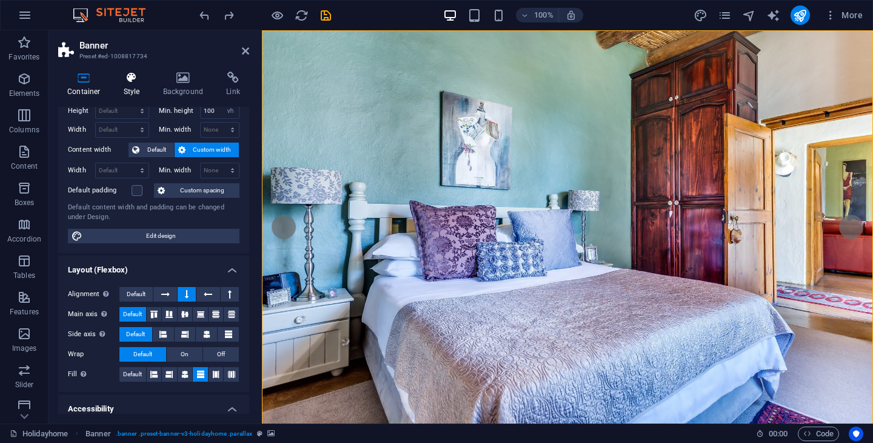
click at [136, 81] on icon at bounding box center [132, 78] width 35 height 12
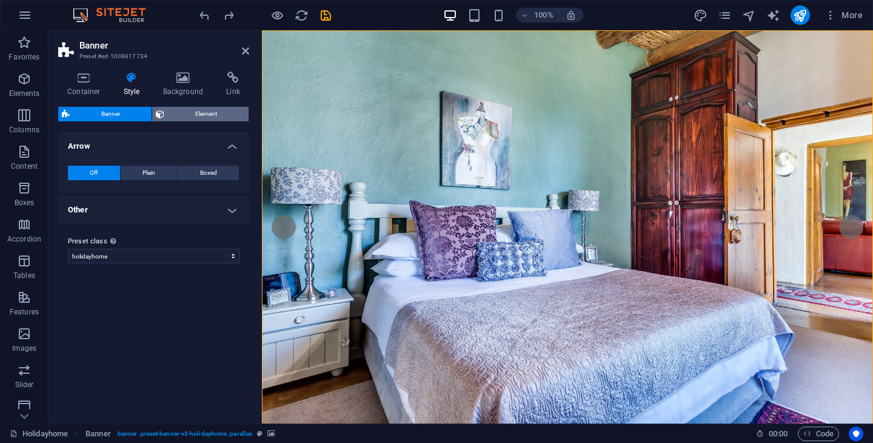
click at [201, 110] on span "Element" at bounding box center [207, 114] width 78 height 15
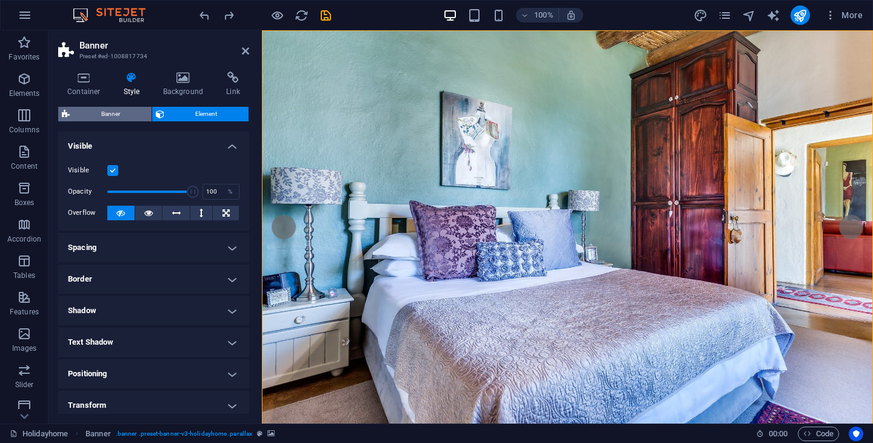
click at [96, 117] on span "Banner" at bounding box center [110, 114] width 75 height 15
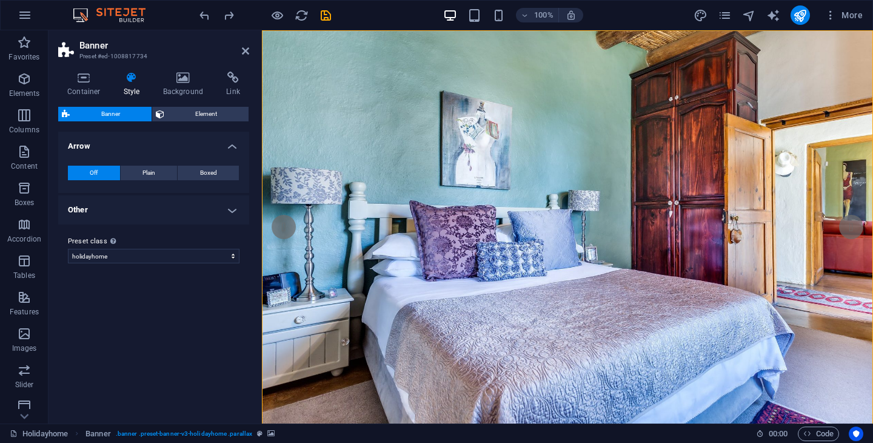
click at [194, 218] on h4 "Other" at bounding box center [153, 209] width 191 height 29
click at [242, 50] on icon at bounding box center [245, 51] width 7 height 10
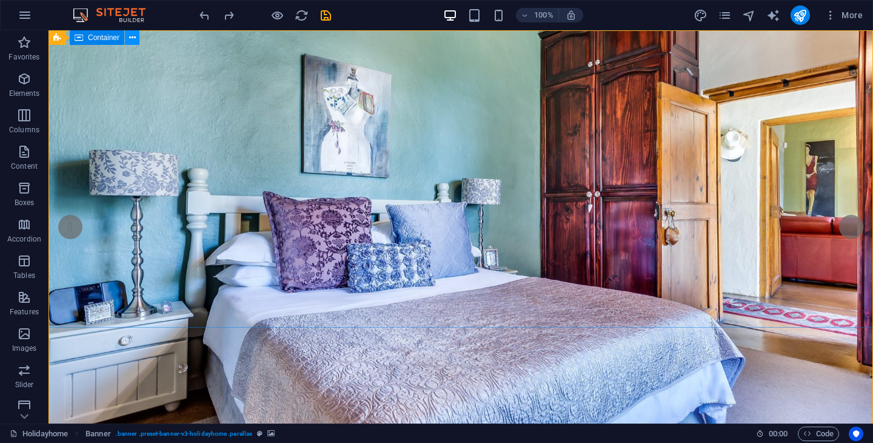
click at [134, 39] on icon at bounding box center [132, 38] width 7 height 13
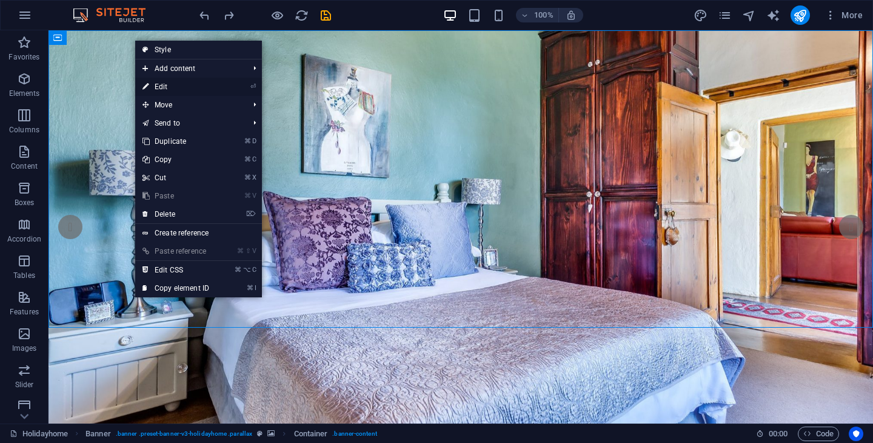
click at [161, 84] on link "⏎ Edit" at bounding box center [175, 87] width 81 height 18
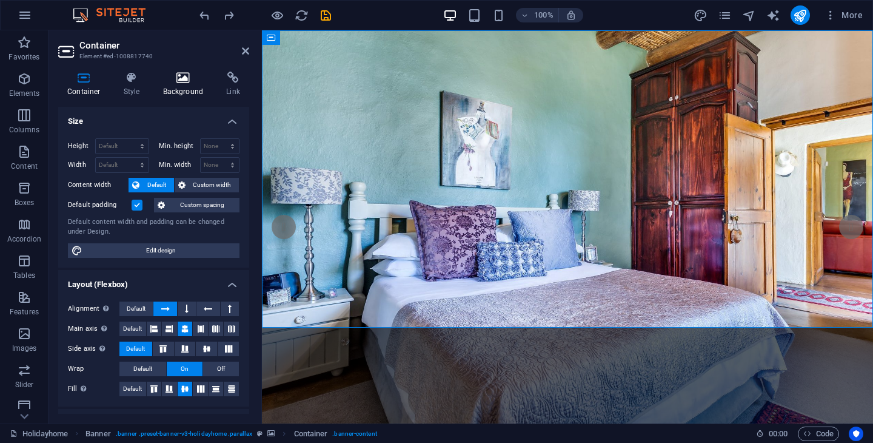
click at [184, 80] on icon at bounding box center [183, 78] width 59 height 12
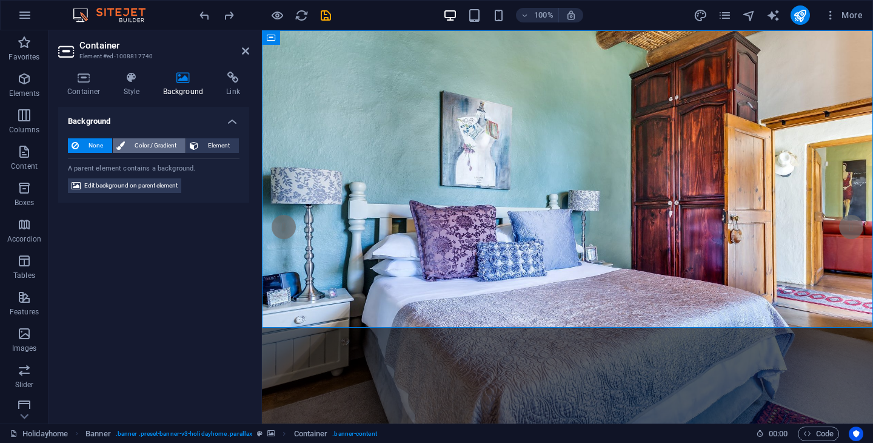
click at [155, 152] on span "Color / Gradient" at bounding box center [155, 145] width 53 height 15
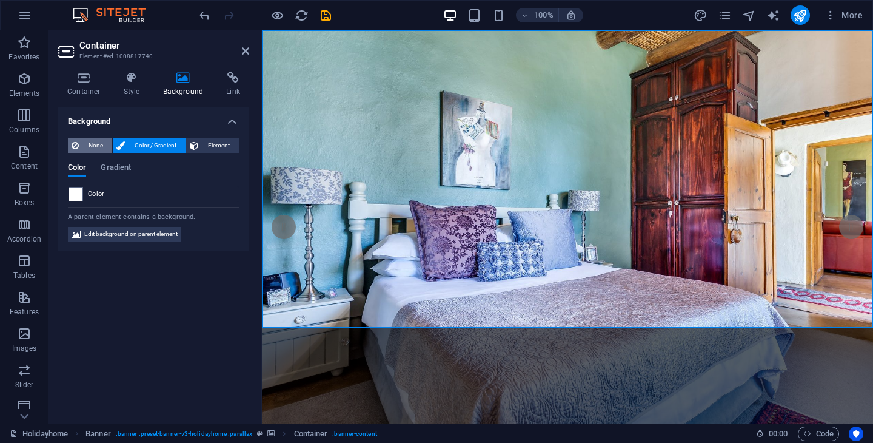
click at [94, 147] on span "None" at bounding box center [95, 145] width 26 height 15
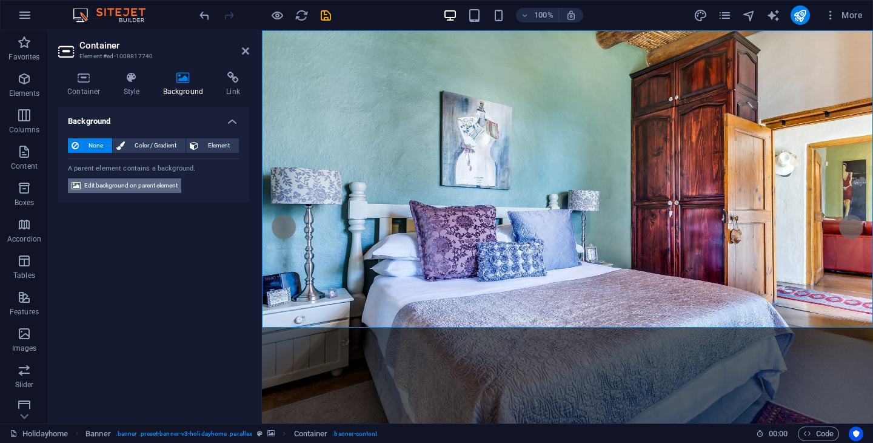
click at [138, 187] on span "Edit background on parent element" at bounding box center [130, 185] width 93 height 15
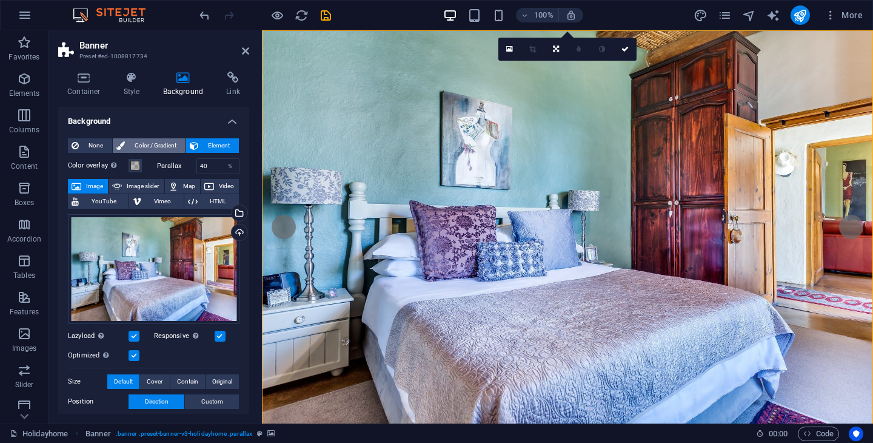
click at [157, 144] on span "Color / Gradient" at bounding box center [155, 145] width 53 height 15
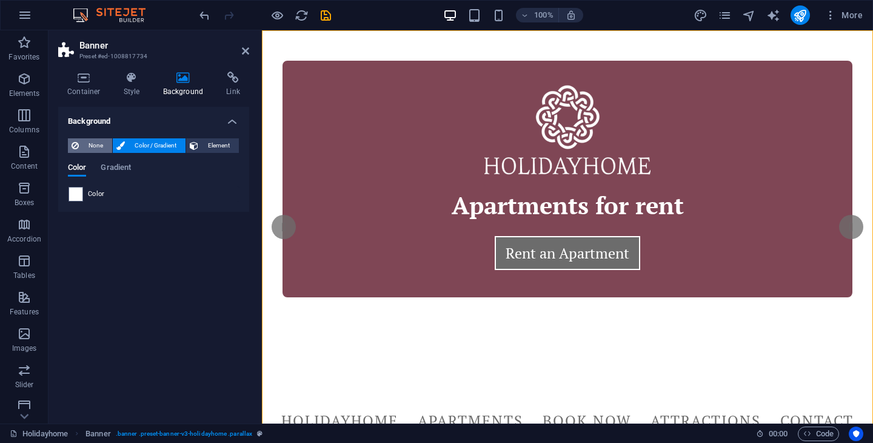
click at [93, 141] on span "None" at bounding box center [95, 145] width 26 height 15
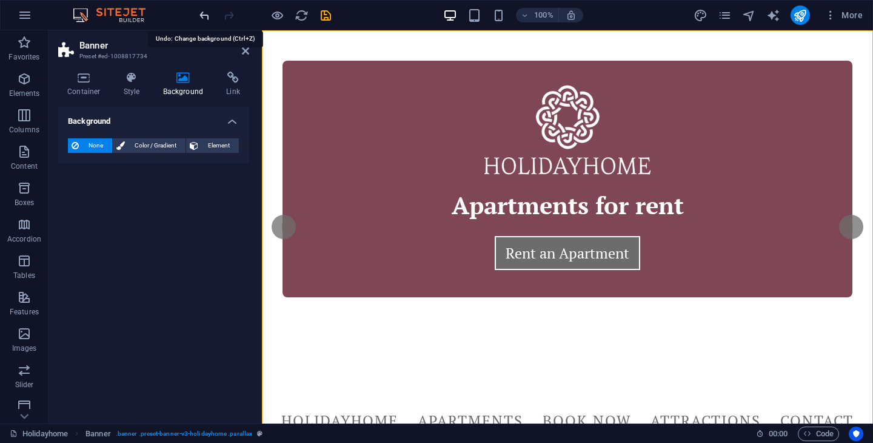
click at [204, 18] on icon "undo" at bounding box center [205, 15] width 14 height 14
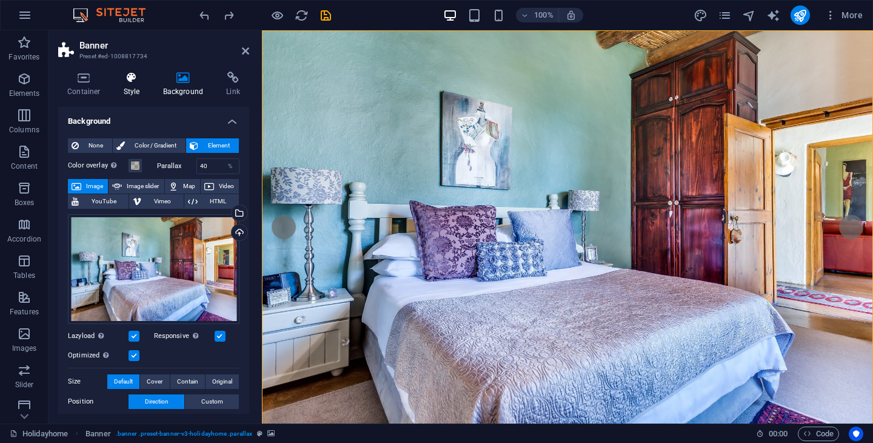
click at [135, 85] on h4 "Style" at bounding box center [134, 84] width 39 height 25
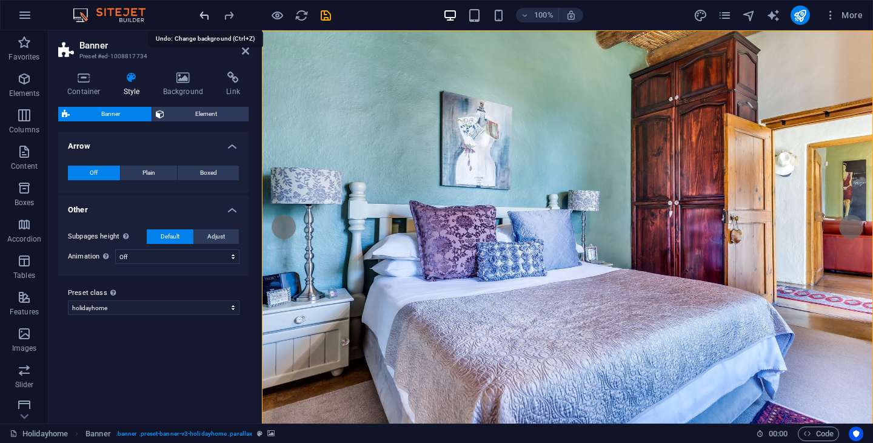
click at [206, 15] on icon "undo" at bounding box center [205, 15] width 14 height 14
click at [244, 50] on icon at bounding box center [245, 51] width 7 height 10
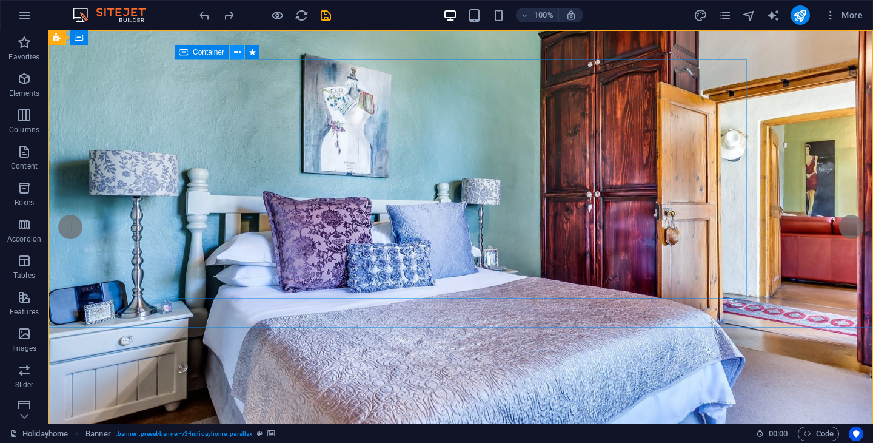
click at [239, 51] on icon at bounding box center [237, 52] width 7 height 13
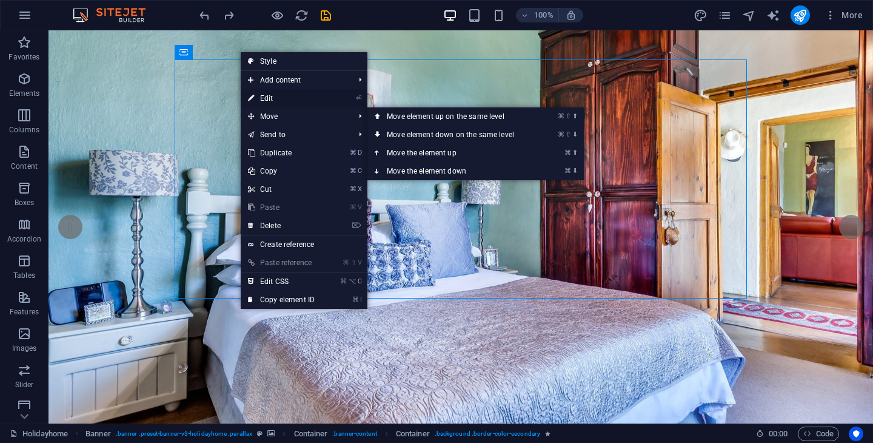
click at [272, 99] on link "⏎ Edit" at bounding box center [281, 98] width 81 height 18
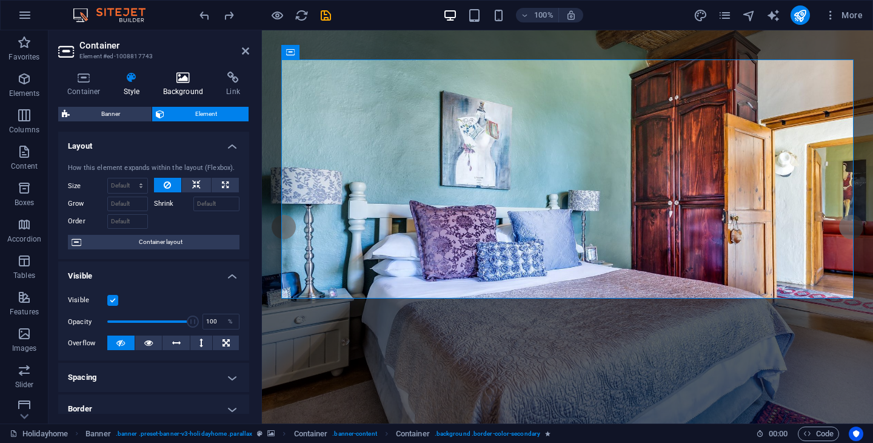
click at [175, 85] on h4 "Background" at bounding box center [186, 84] width 64 height 25
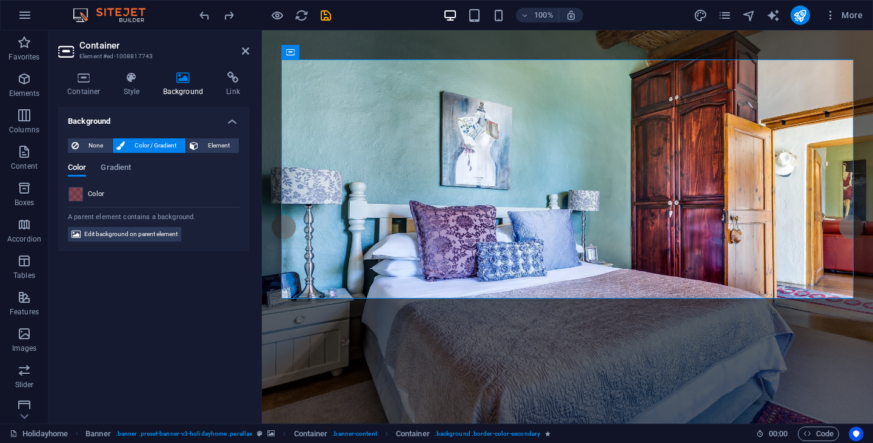
click at [78, 194] on span at bounding box center [75, 193] width 13 height 13
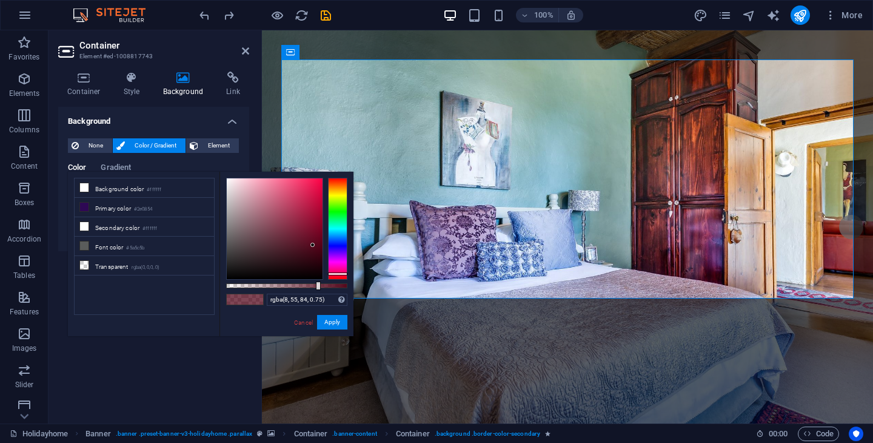
click at [344, 234] on div at bounding box center [337, 229] width 19 height 102
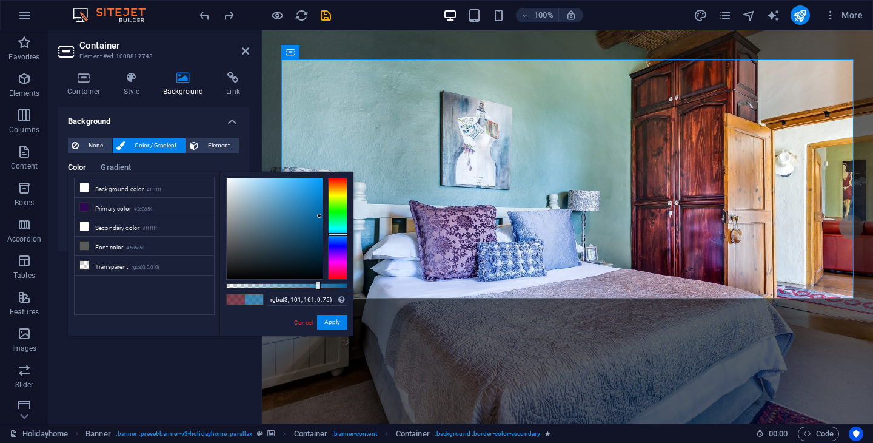
type input "rgba(1, 108, 173, 0.75)"
drag, startPoint x: 298, startPoint y: 189, endPoint x: 321, endPoint y: 210, distance: 31.8
click at [321, 210] on div at bounding box center [275, 228] width 96 height 101
click at [337, 325] on button "Apply" at bounding box center [332, 322] width 30 height 15
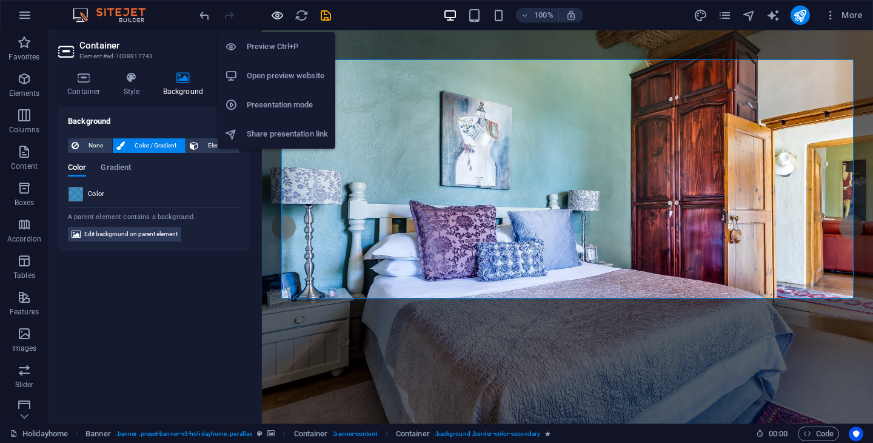
click at [279, 14] on icon "button" at bounding box center [277, 15] width 14 height 14
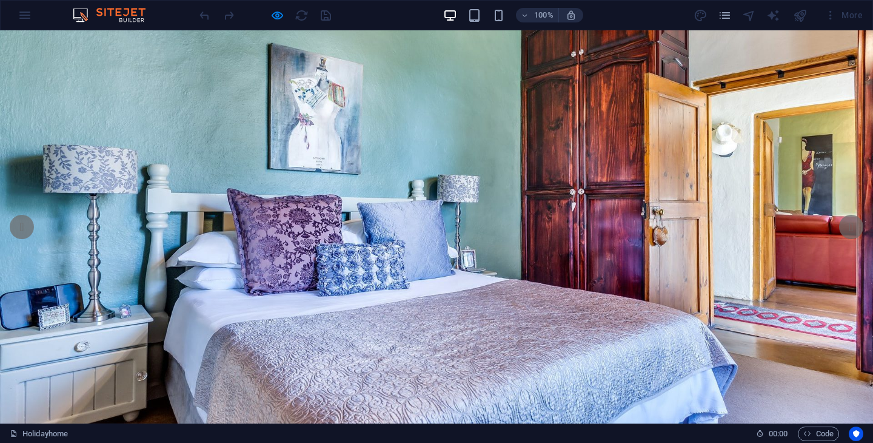
click at [23, 20] on div "100% More" at bounding box center [437, 15] width 872 height 29
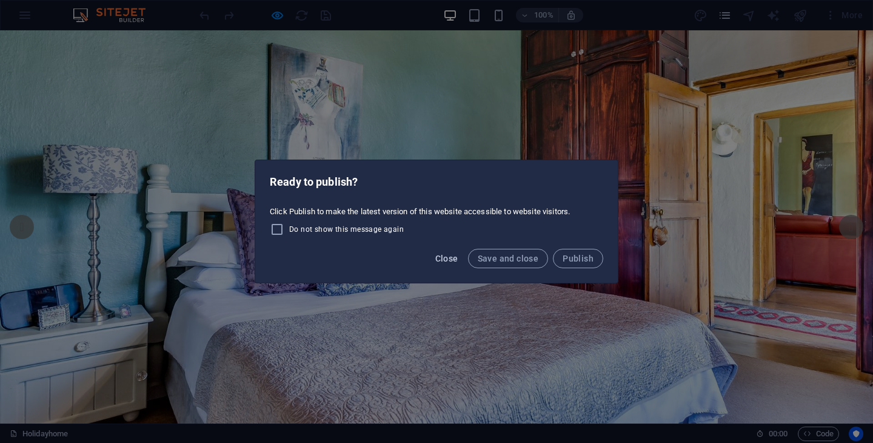
click at [446, 259] on span "Close" at bounding box center [446, 258] width 23 height 10
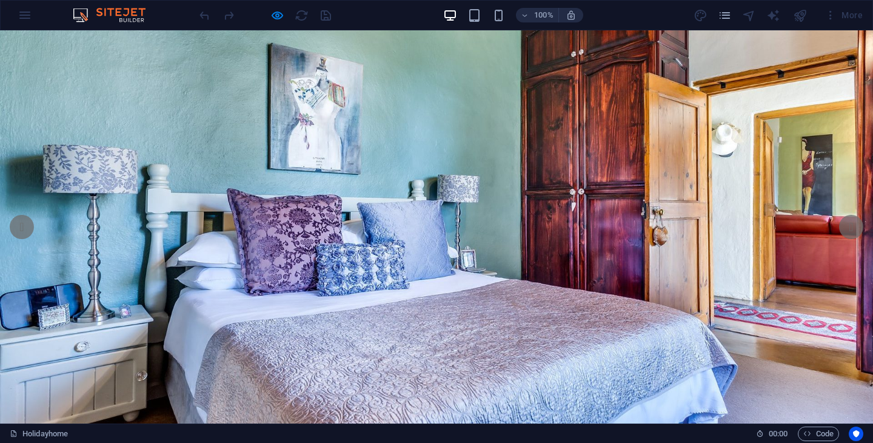
click at [27, 20] on div "100% More" at bounding box center [437, 15] width 872 height 29
click at [125, 12] on img at bounding box center [115, 15] width 91 height 15
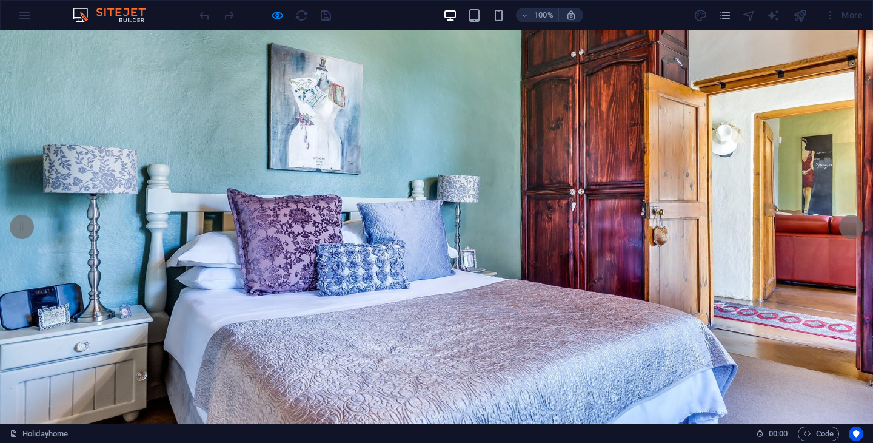
scroll to position [1, 0]
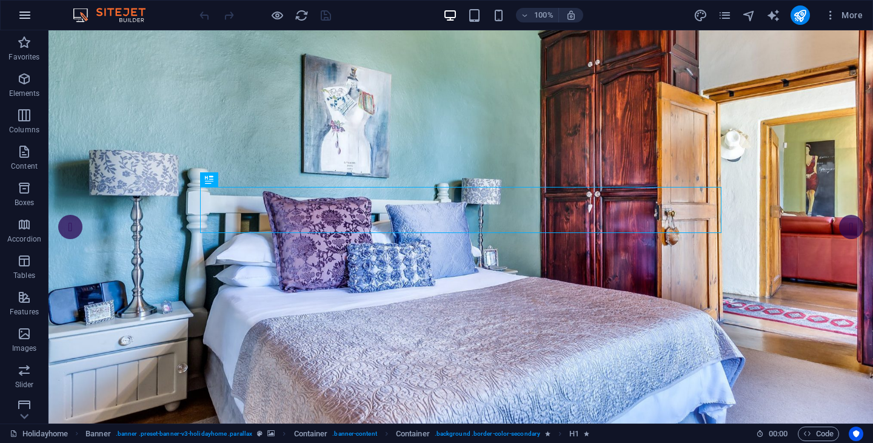
click at [26, 19] on icon "button" at bounding box center [25, 15] width 15 height 15
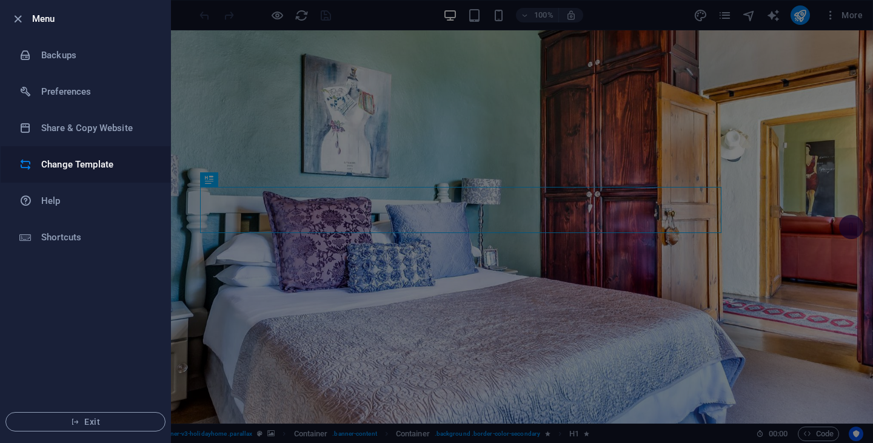
click at [95, 162] on h6 "Change Template" at bounding box center [97, 164] width 112 height 15
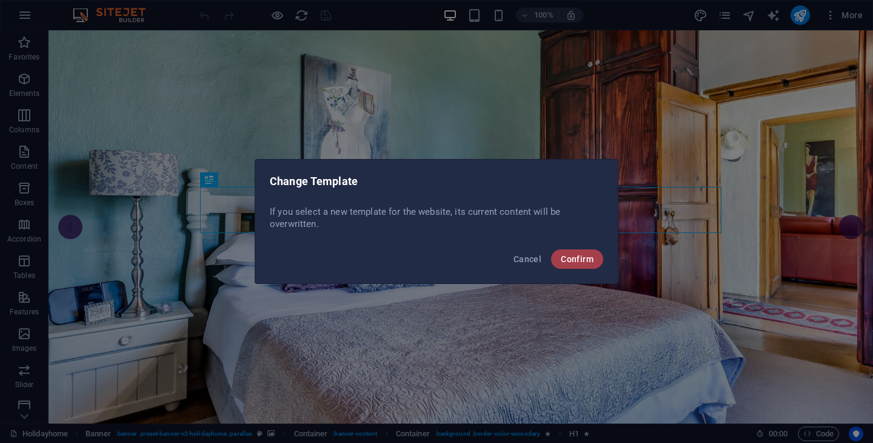
click at [577, 262] on span "Confirm" at bounding box center [577, 259] width 33 height 10
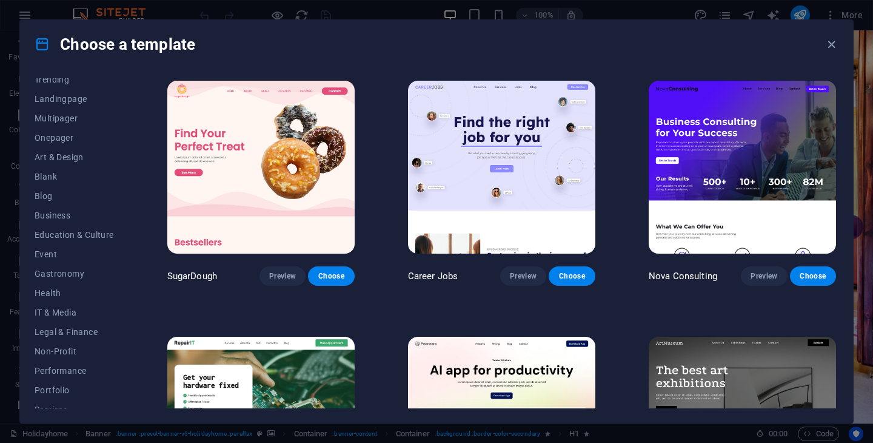
scroll to position [155, 0]
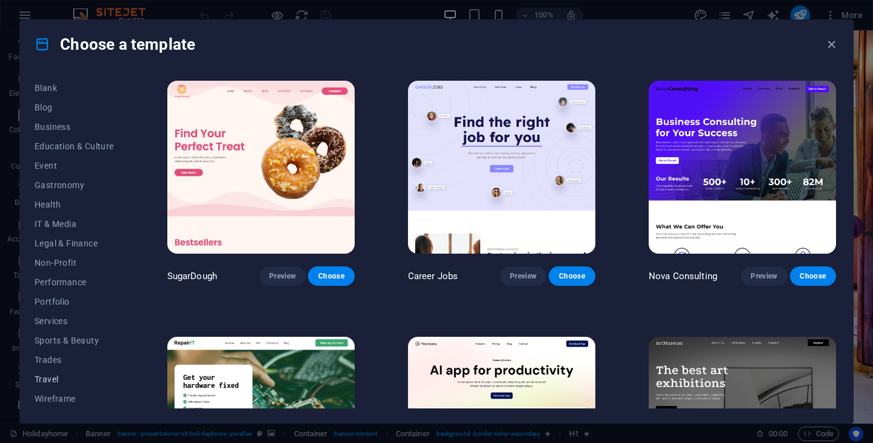
click at [45, 379] on span "Travel" at bounding box center [74, 379] width 79 height 10
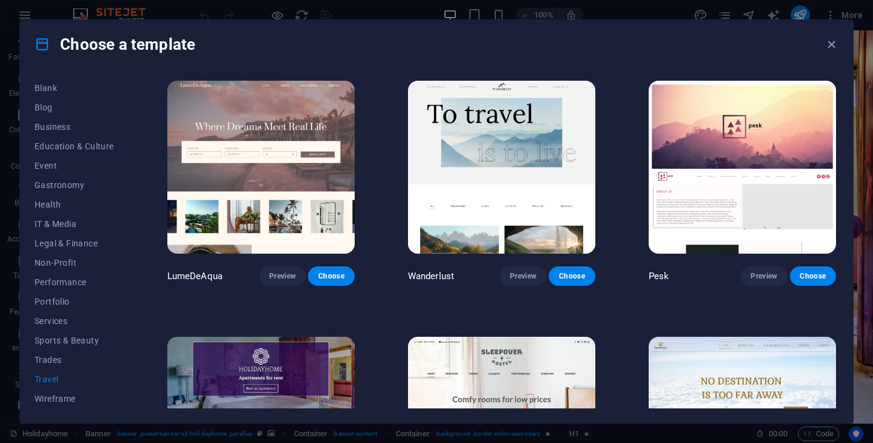
click at [561, 135] on img at bounding box center [501, 167] width 187 height 173
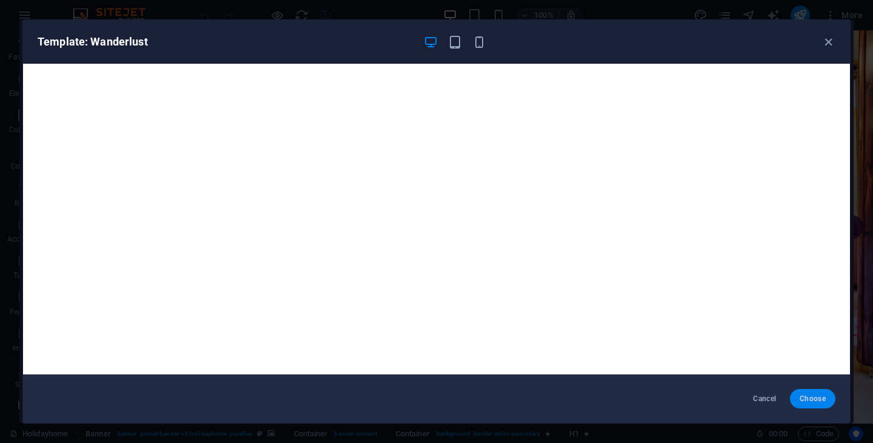
click at [801, 400] on span "Choose" at bounding box center [813, 398] width 26 height 10
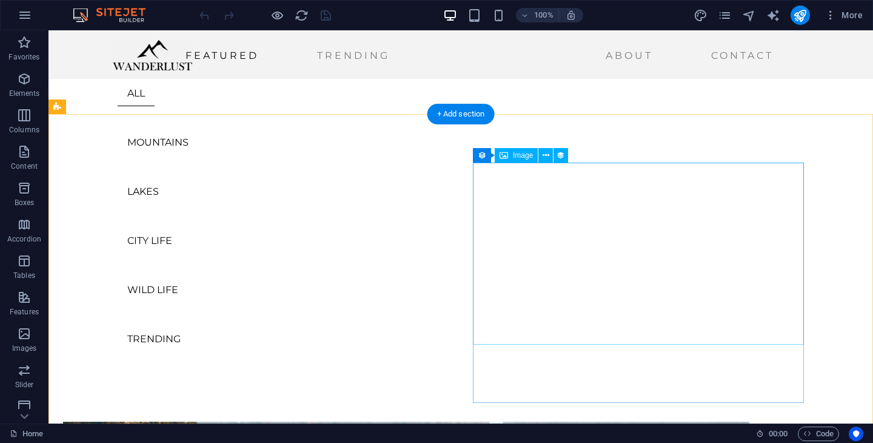
scroll to position [421, 0]
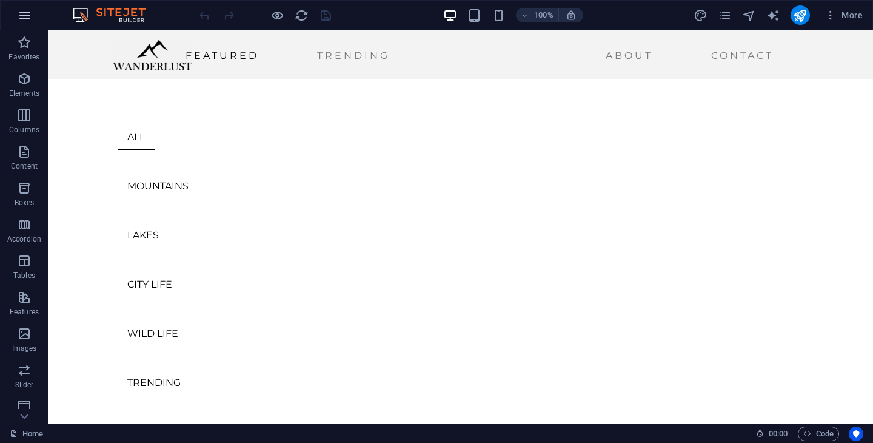
click at [30, 16] on icon "button" at bounding box center [25, 15] width 15 height 15
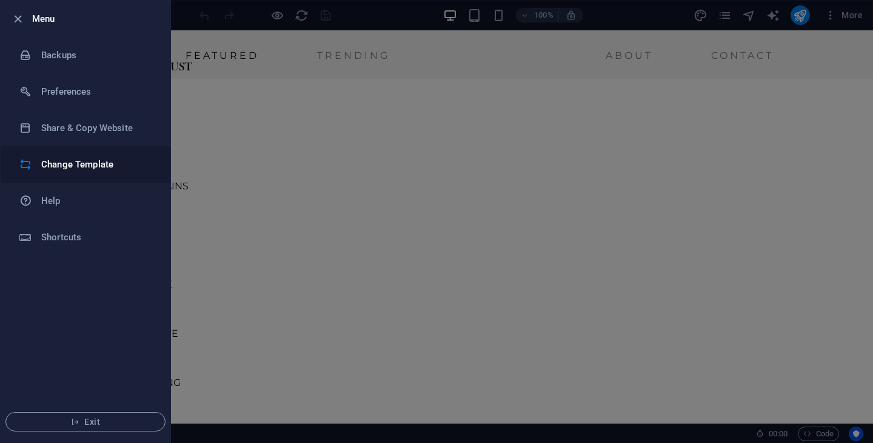
click at [82, 165] on h6 "Change Template" at bounding box center [97, 164] width 112 height 15
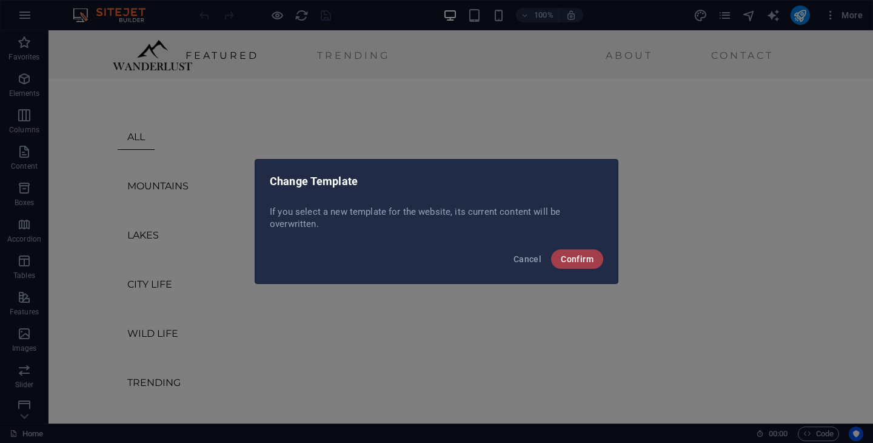
click at [579, 261] on span "Confirm" at bounding box center [577, 259] width 33 height 10
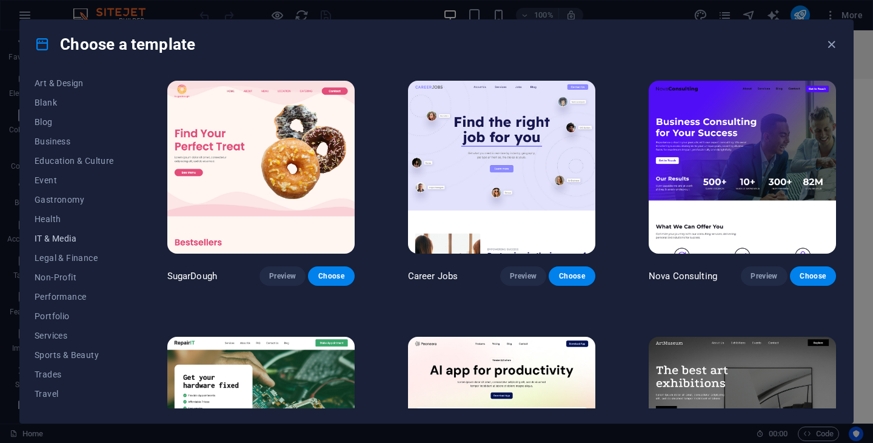
scroll to position [155, 0]
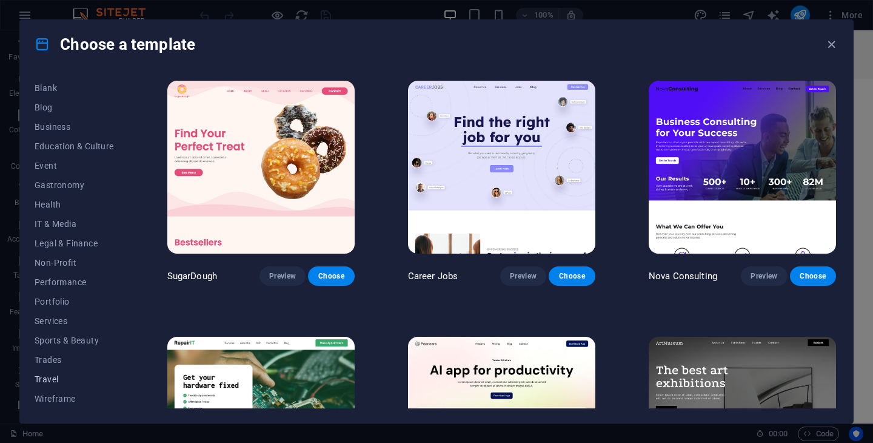
click at [50, 380] on span "Travel" at bounding box center [74, 379] width 79 height 10
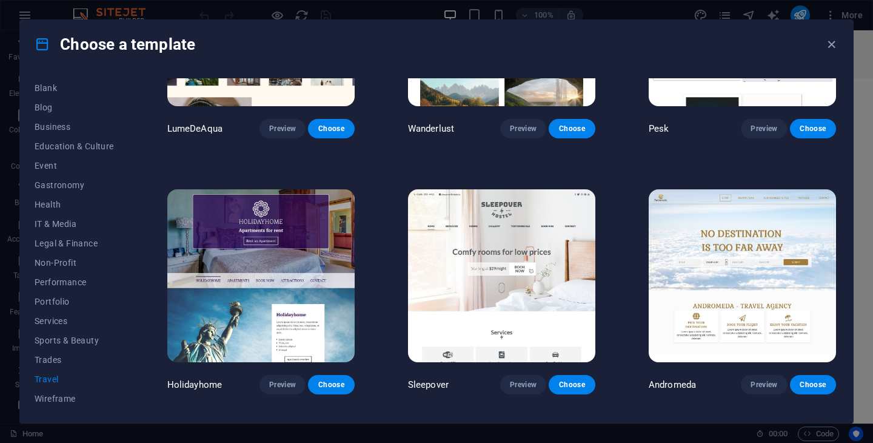
scroll to position [147, 0]
click at [326, 250] on img at bounding box center [260, 275] width 187 height 173
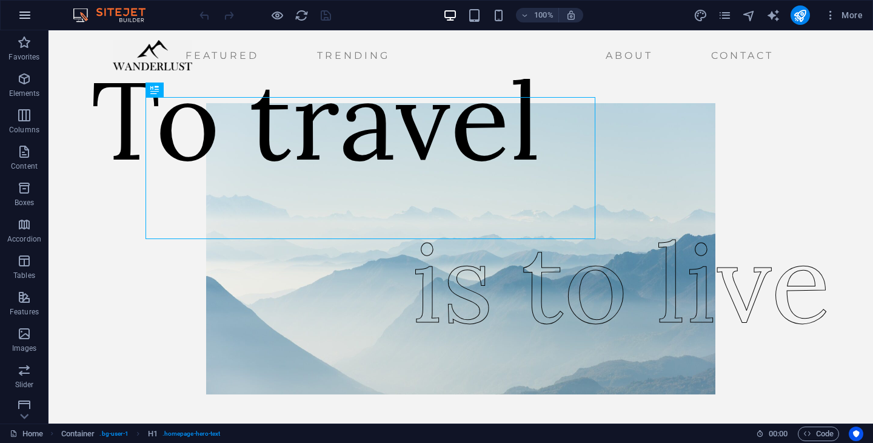
click at [27, 15] on icon "button" at bounding box center [25, 15] width 15 height 15
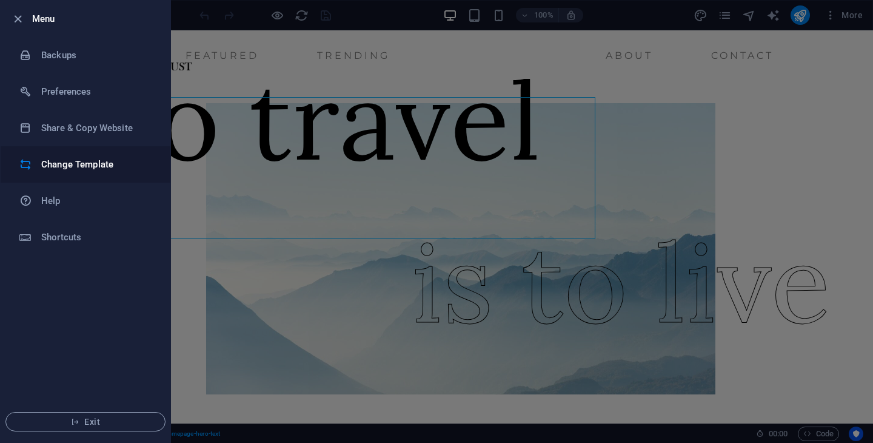
click at [51, 164] on h6 "Change Template" at bounding box center [97, 164] width 112 height 15
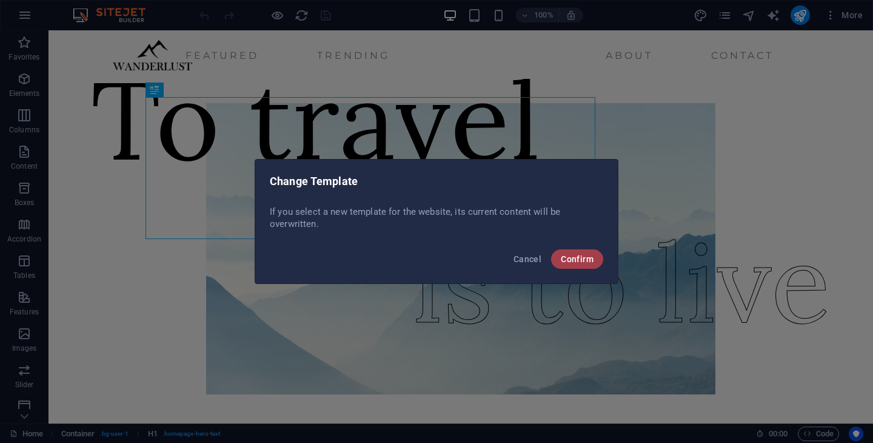
click at [583, 260] on span "Confirm" at bounding box center [577, 259] width 33 height 10
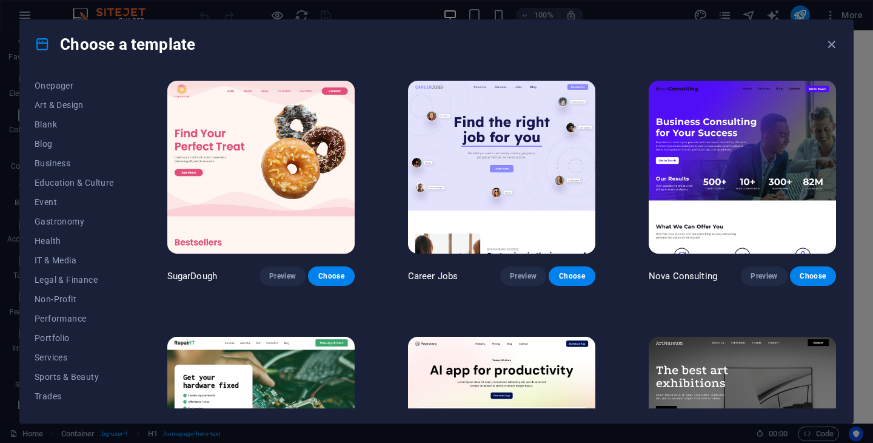
scroll to position [155, 0]
click at [47, 381] on span "Travel" at bounding box center [74, 379] width 79 height 10
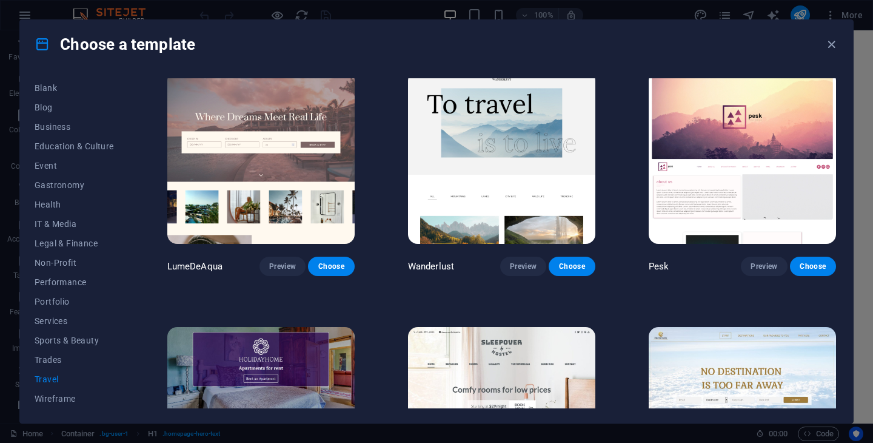
scroll to position [0, 0]
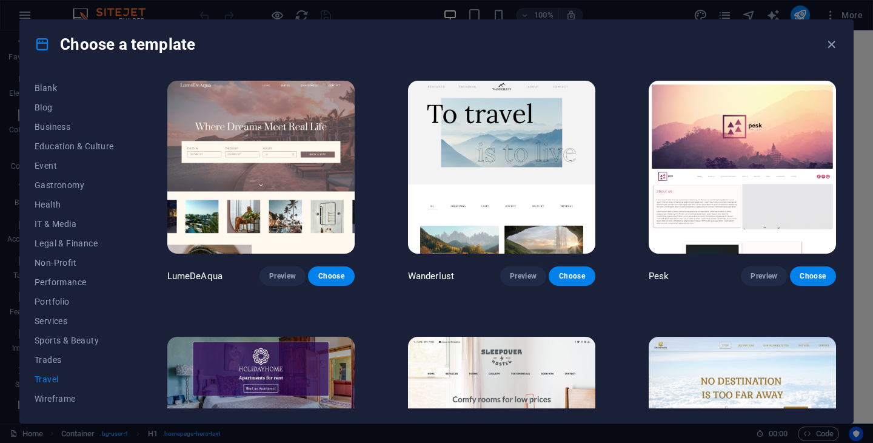
click at [272, 102] on img at bounding box center [260, 167] width 187 height 173
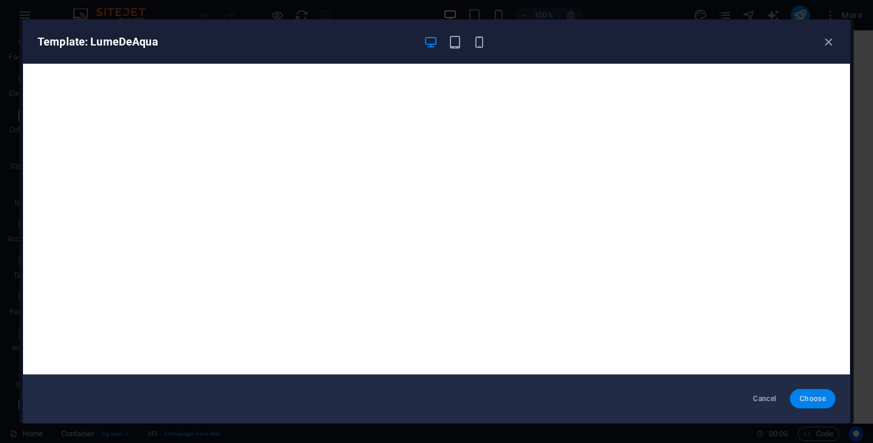
click at [803, 401] on span "Choose" at bounding box center [813, 398] width 26 height 10
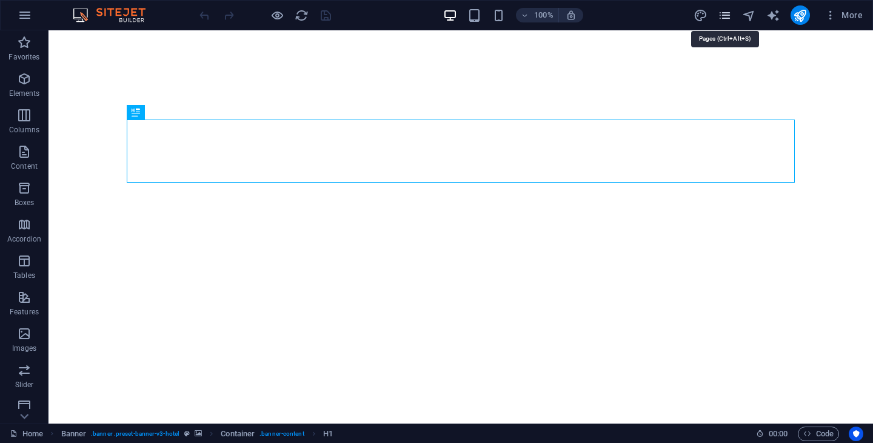
click at [723, 16] on icon "pages" at bounding box center [725, 15] width 14 height 14
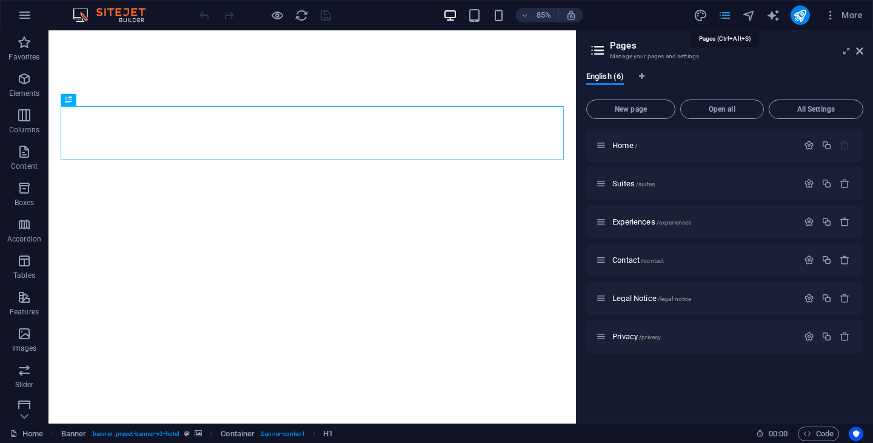
click at [723, 16] on icon "pages" at bounding box center [725, 15] width 14 height 14
click at [861, 50] on icon at bounding box center [859, 51] width 7 height 10
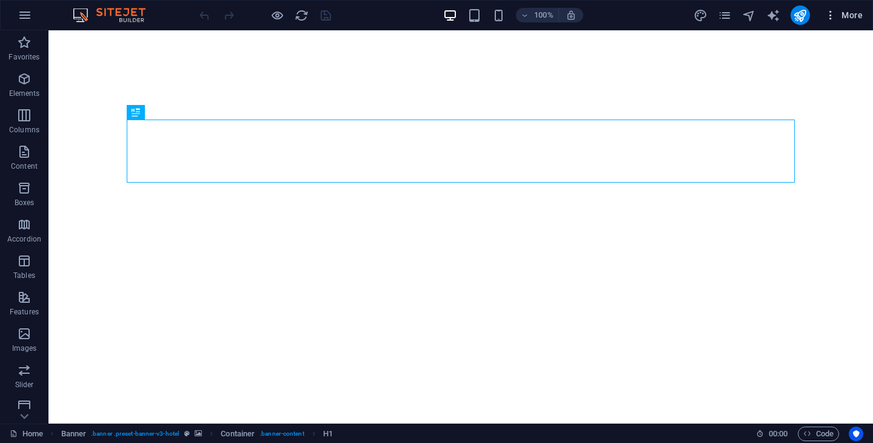
click at [854, 16] on span "More" at bounding box center [843, 15] width 38 height 12
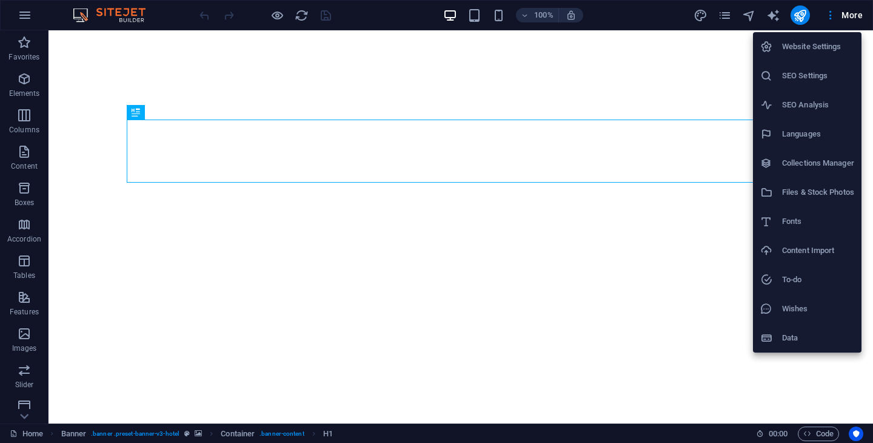
click at [798, 132] on h6 "Languages" at bounding box center [818, 134] width 72 height 15
select select "41"
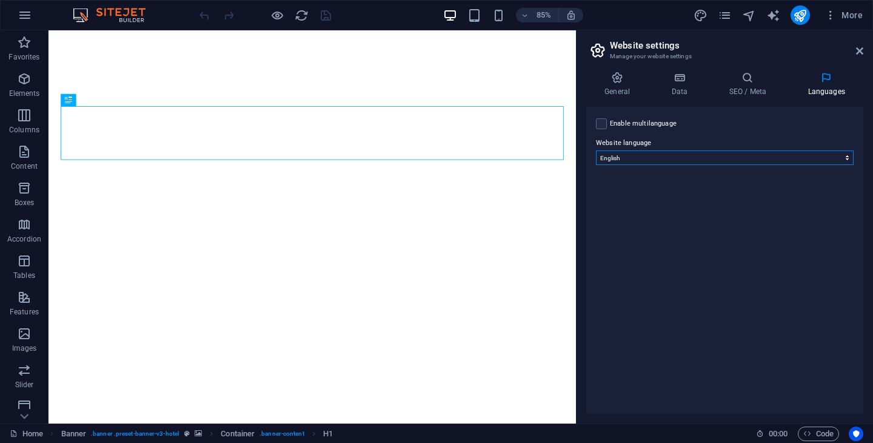
click at [799, 157] on select "Abkhazian Afar Afrikaans Akan Albanian Amharic Arabic Aragonese Armenian Assame…" at bounding box center [725, 157] width 258 height 15
click at [602, 127] on label at bounding box center [601, 123] width 11 height 11
click at [0, 0] on input "Enable multilanguage To disable multilanguage delete all languages until only o…" at bounding box center [0, 0] width 0 height 0
click at [604, 129] on div "Enable multilanguage To disable multilanguage delete all languages until only o…" at bounding box center [725, 123] width 258 height 15
click at [604, 128] on label at bounding box center [601, 123] width 11 height 11
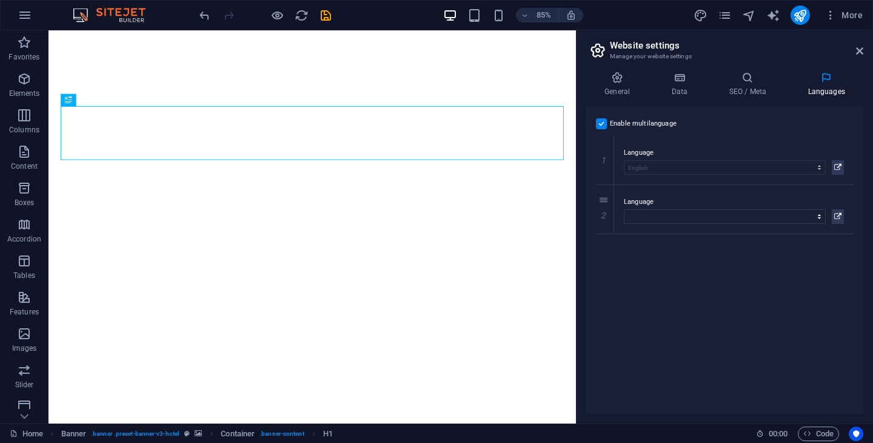
click at [0, 0] on input "Enable multilanguage To disable multilanguage delete all languages until only o…" at bounding box center [0, 0] width 0 height 0
click at [603, 126] on label at bounding box center [601, 123] width 11 height 11
click at [0, 0] on input "Enable multilanguage To disable multilanguage delete all languages until only o…" at bounding box center [0, 0] width 0 height 0
click at [679, 217] on select "Abkhazian Afar Afrikaans Akan Albanian Amharic Arabic Aragonese Armenian Assame…" at bounding box center [725, 216] width 202 height 15
select select "22"
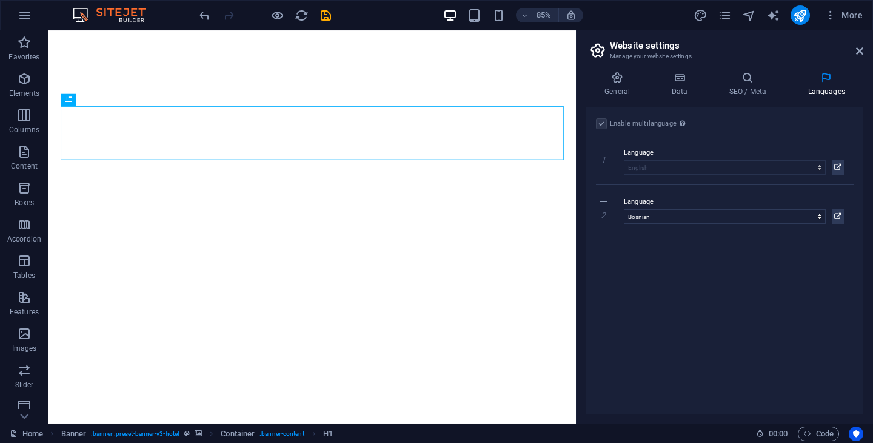
click at [666, 276] on div "Enable multilanguage To disable multilanguage delete all languages until only o…" at bounding box center [724, 260] width 277 height 307
click at [861, 56] on link at bounding box center [859, 51] width 7 height 10
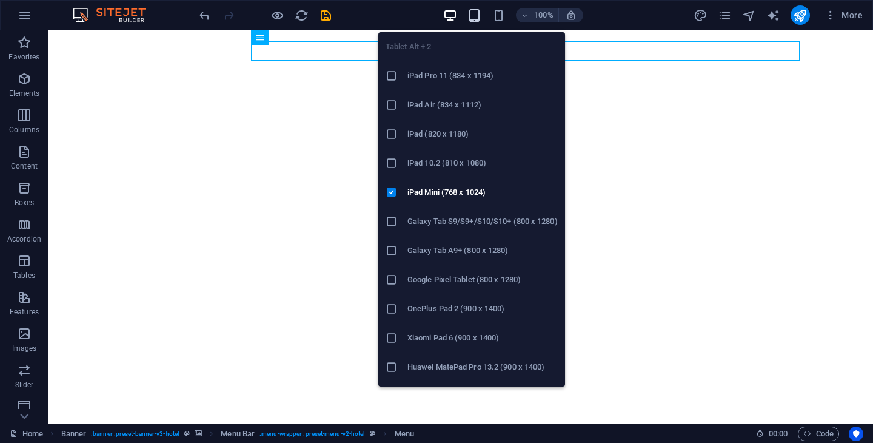
click at [473, 18] on icon "button" at bounding box center [474, 15] width 14 height 14
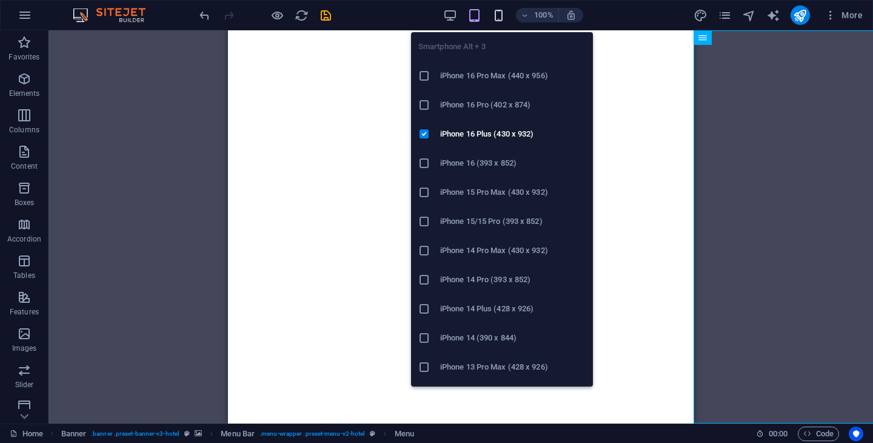
click at [498, 15] on icon "button" at bounding box center [499, 15] width 14 height 14
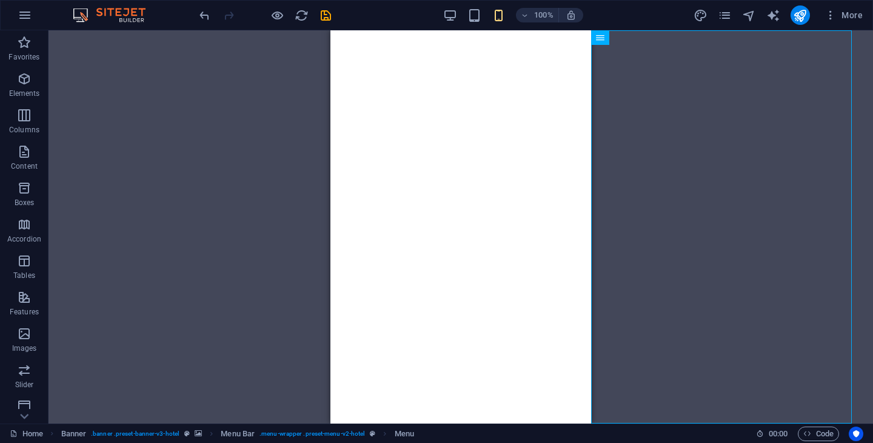
click at [669, 187] on div "Drag here to replace the existing content. Press “Ctrl” if you want to create a…" at bounding box center [460, 226] width 824 height 393
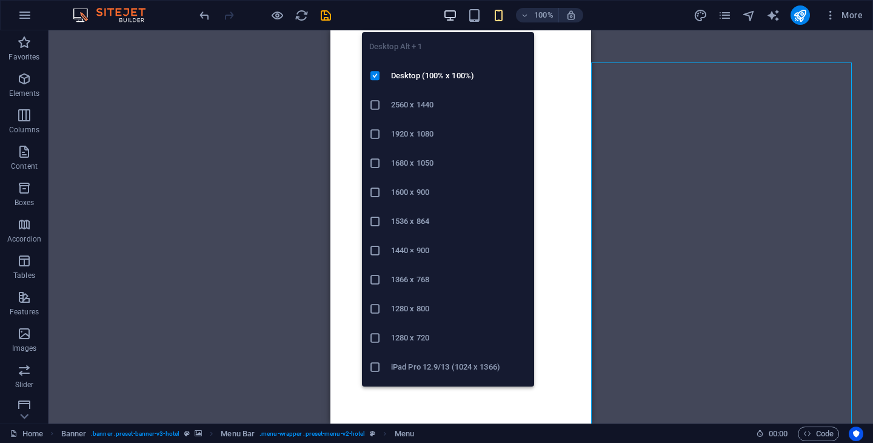
click at [447, 19] on icon "button" at bounding box center [450, 15] width 14 height 14
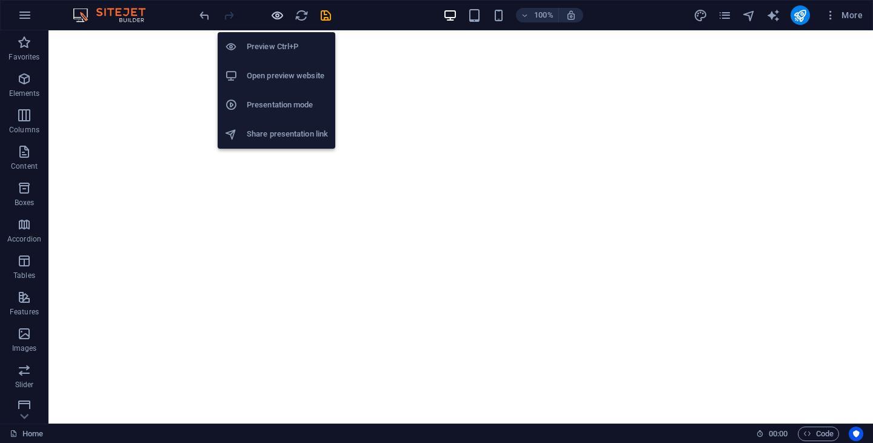
click at [280, 19] on icon "button" at bounding box center [277, 15] width 14 height 14
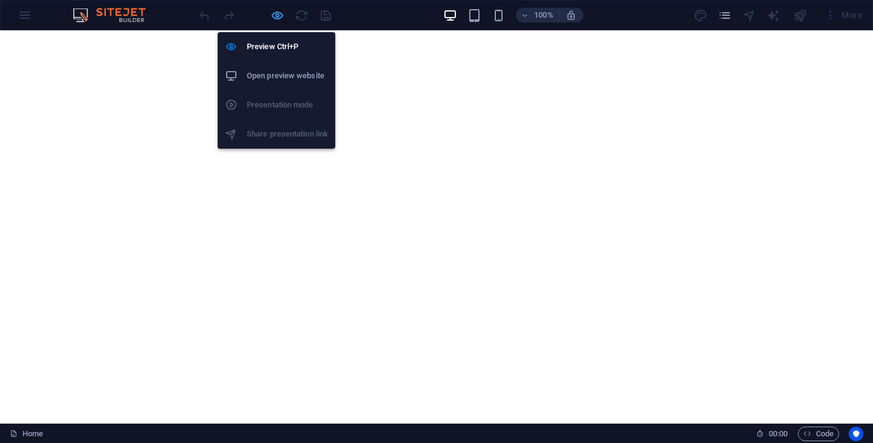
click at [278, 18] on icon "button" at bounding box center [277, 15] width 14 height 14
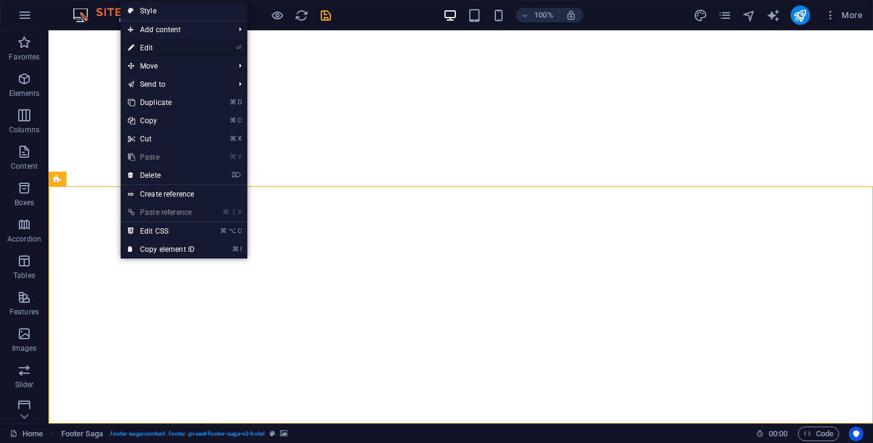
click at [164, 49] on link "⏎ Edit" at bounding box center [161, 48] width 81 height 18
select select "footer"
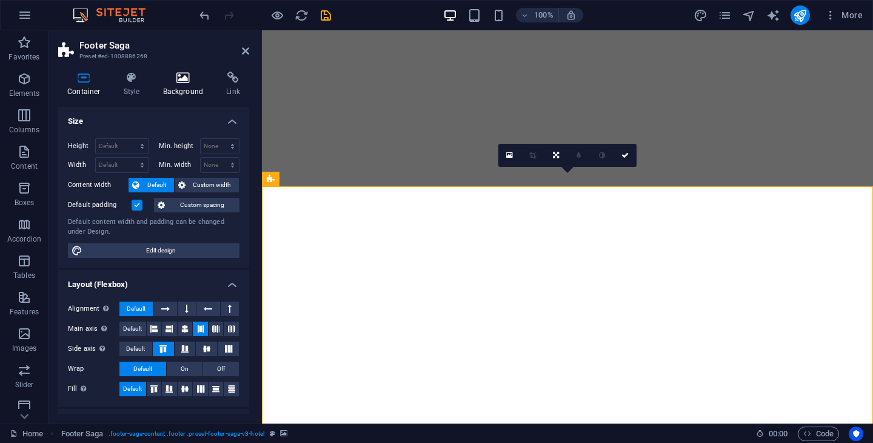
click at [181, 80] on icon at bounding box center [183, 78] width 59 height 12
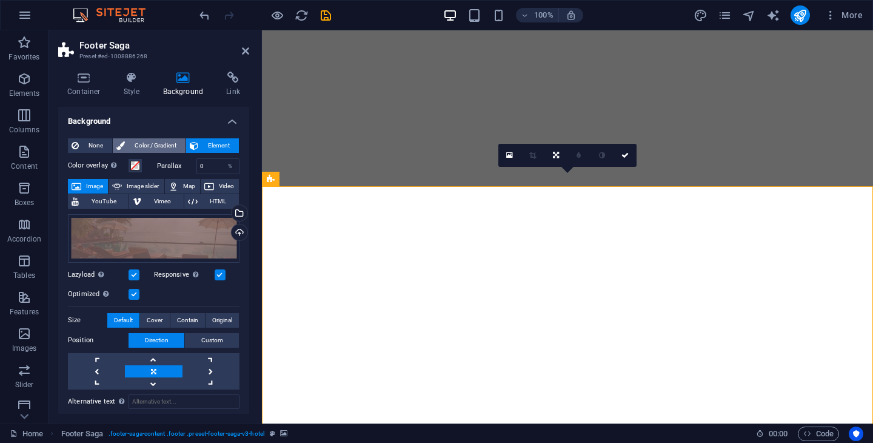
click at [159, 145] on span "Color / Gradient" at bounding box center [155, 145] width 53 height 15
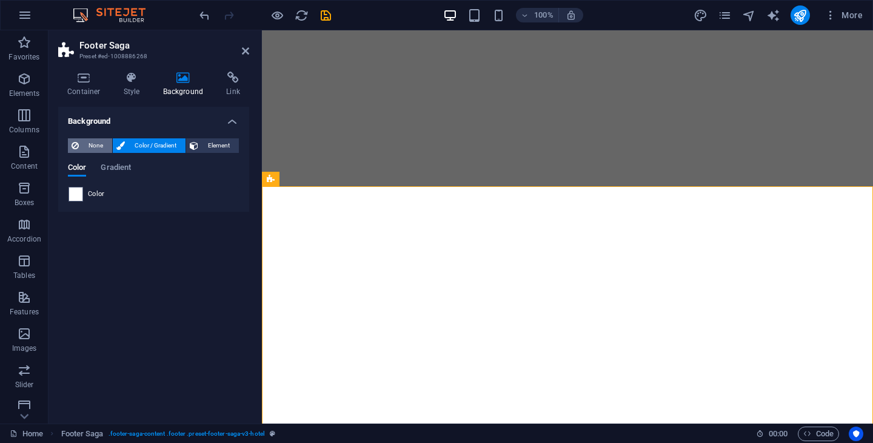
click at [87, 148] on span "None" at bounding box center [95, 145] width 26 height 15
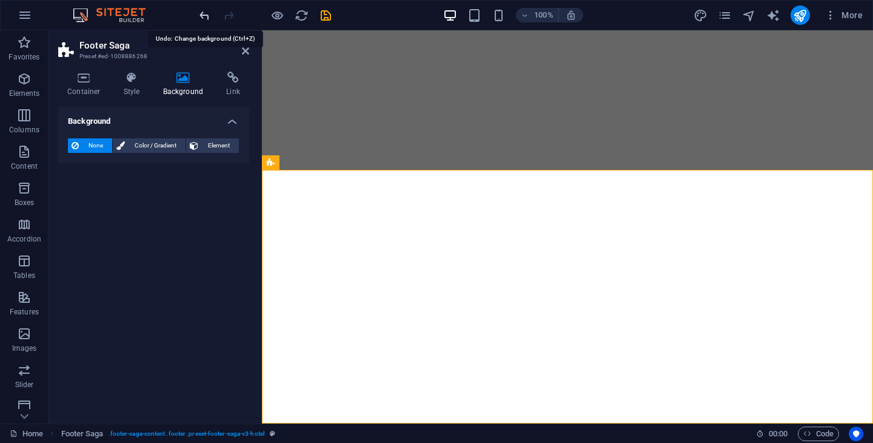
click at [209, 16] on icon "undo" at bounding box center [205, 15] width 14 height 14
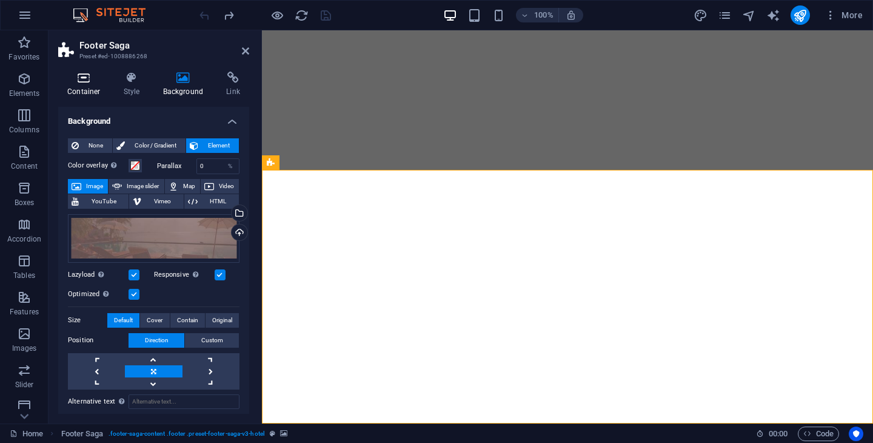
click at [89, 80] on icon at bounding box center [84, 78] width 52 height 12
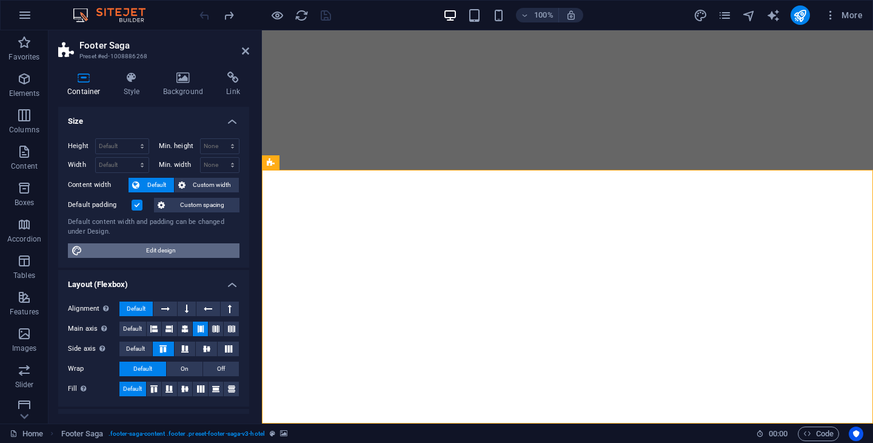
click at [163, 252] on span "Edit design" at bounding box center [161, 250] width 150 height 15
select select "px"
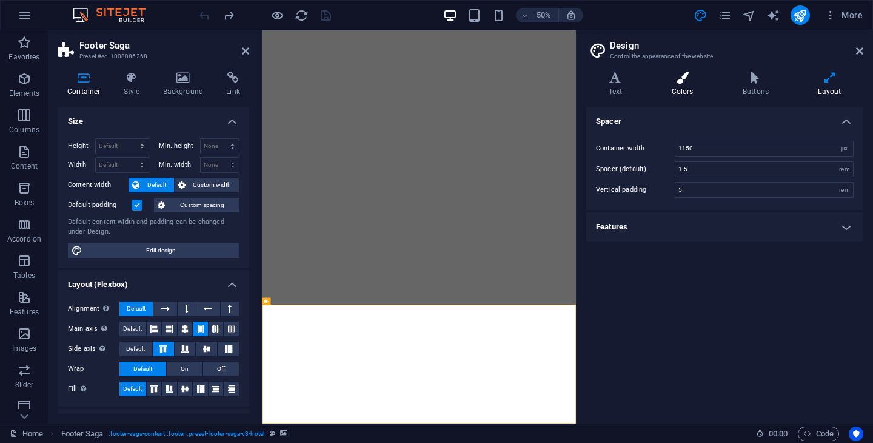
click at [689, 90] on h4 "Colors" at bounding box center [684, 84] width 71 height 25
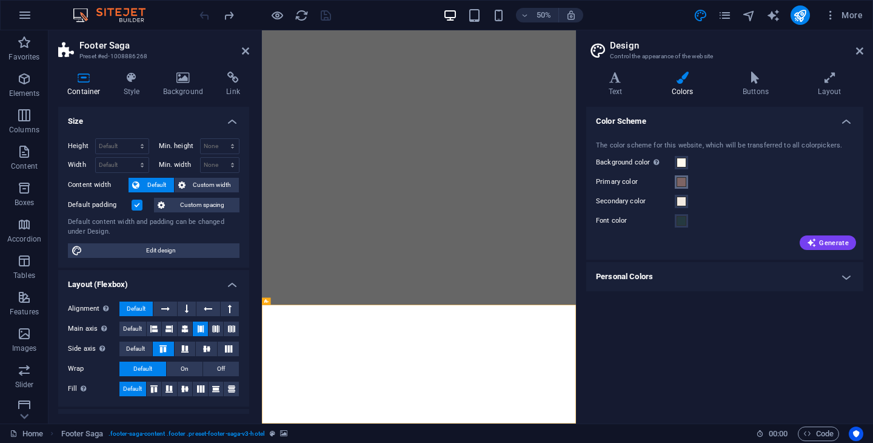
click at [680, 183] on span at bounding box center [682, 182] width 10 height 10
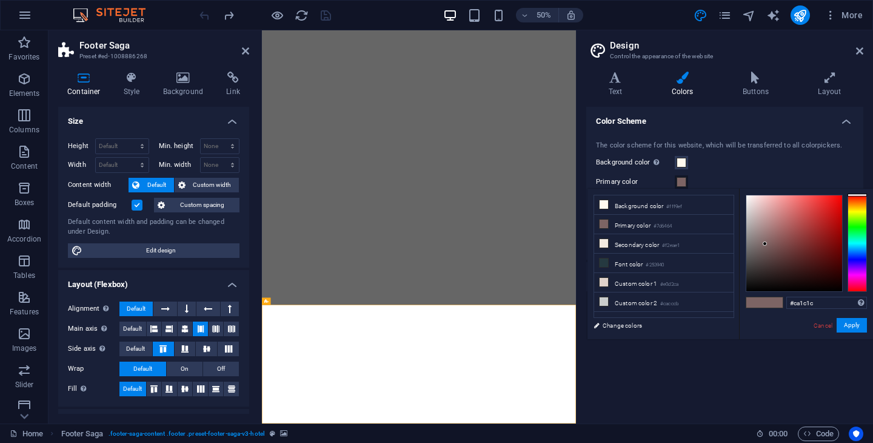
click at [828, 215] on div at bounding box center [794, 243] width 96 height 96
type input "#140d0d"
click at [777, 283] on div at bounding box center [794, 243] width 96 height 96
click at [824, 323] on link "Cancel" at bounding box center [822, 325] width 21 height 9
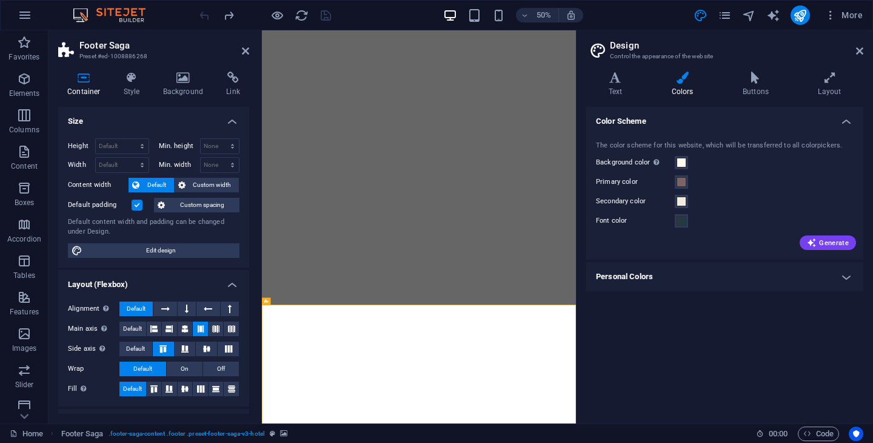
click at [786, 282] on h4 "Personal Colors" at bounding box center [724, 276] width 277 height 29
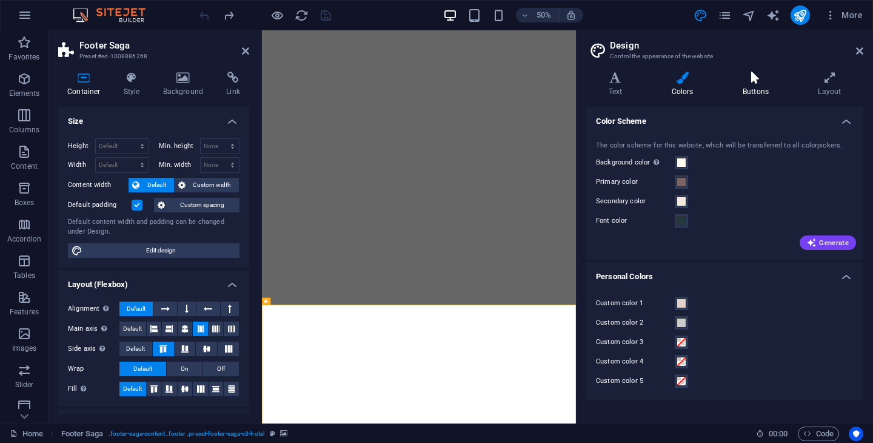
click at [758, 79] on icon at bounding box center [755, 78] width 70 height 12
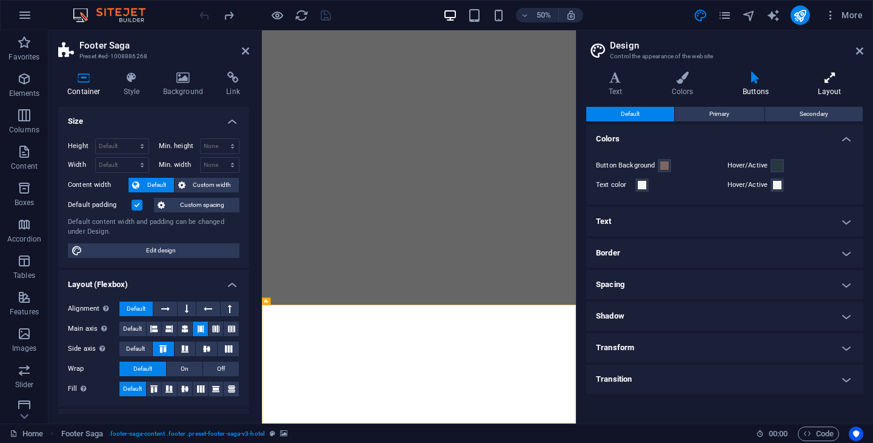
click at [837, 81] on icon at bounding box center [829, 78] width 67 height 12
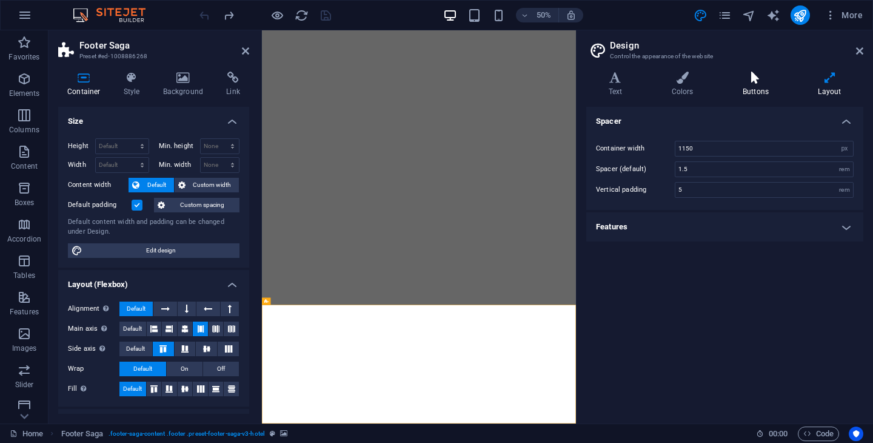
click at [773, 83] on icon at bounding box center [755, 78] width 70 height 12
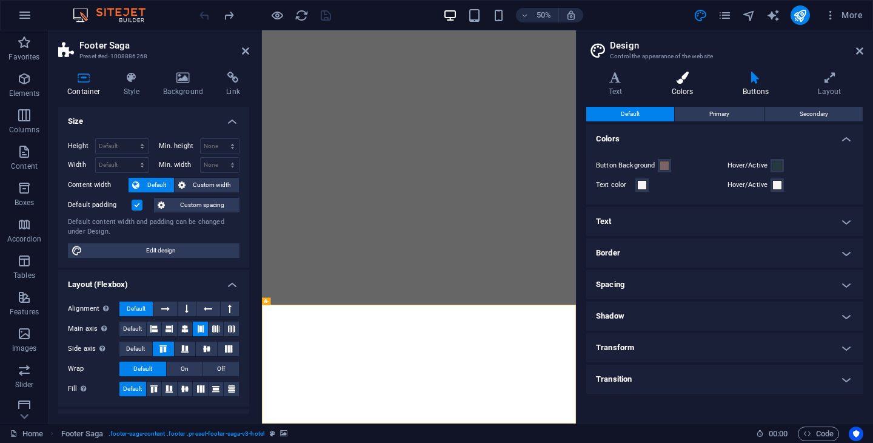
click at [689, 89] on h4 "Colors" at bounding box center [684, 84] width 71 height 25
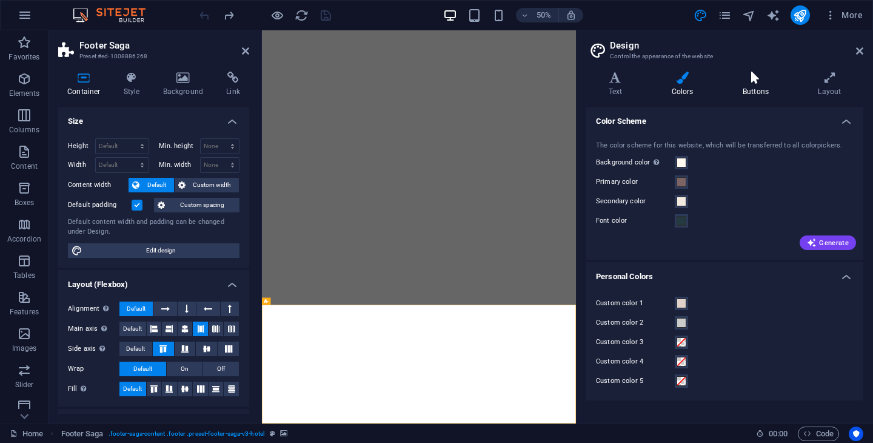
click at [757, 90] on h4 "Buttons" at bounding box center [757, 84] width 75 height 25
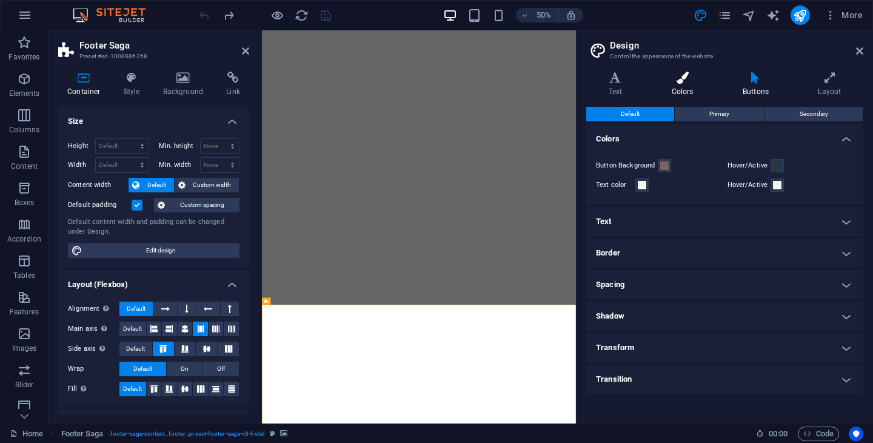
click at [681, 85] on h4 "Colors" at bounding box center [684, 84] width 71 height 25
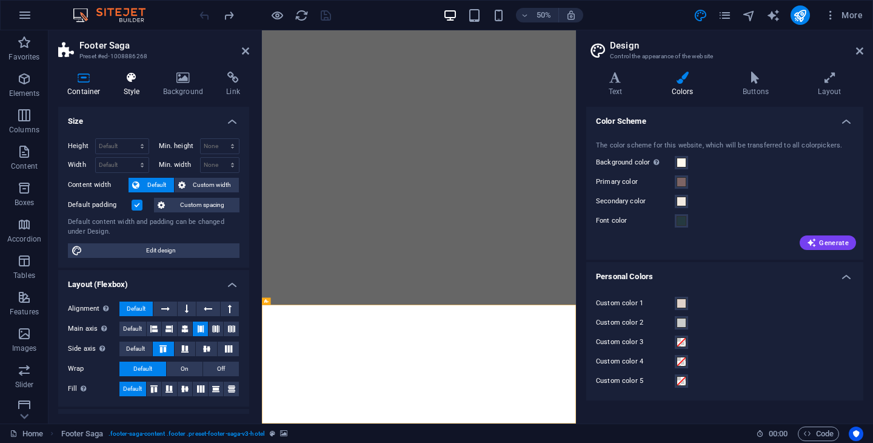
click at [135, 81] on icon at bounding box center [132, 78] width 35 height 12
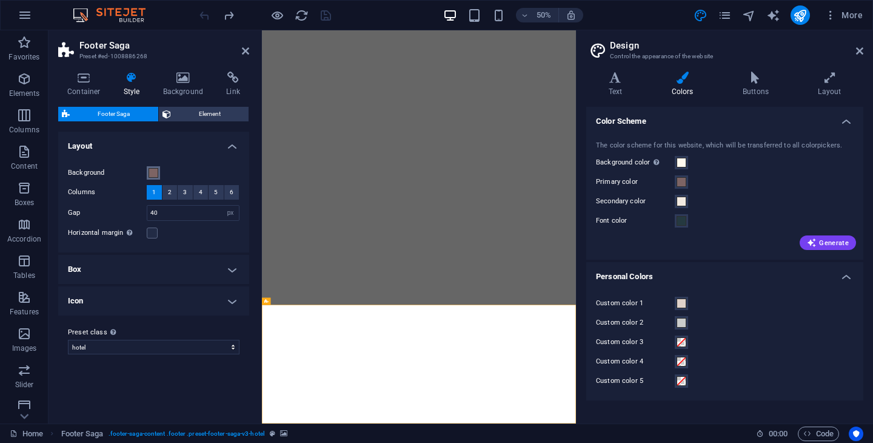
click at [154, 173] on span at bounding box center [154, 173] width 10 height 10
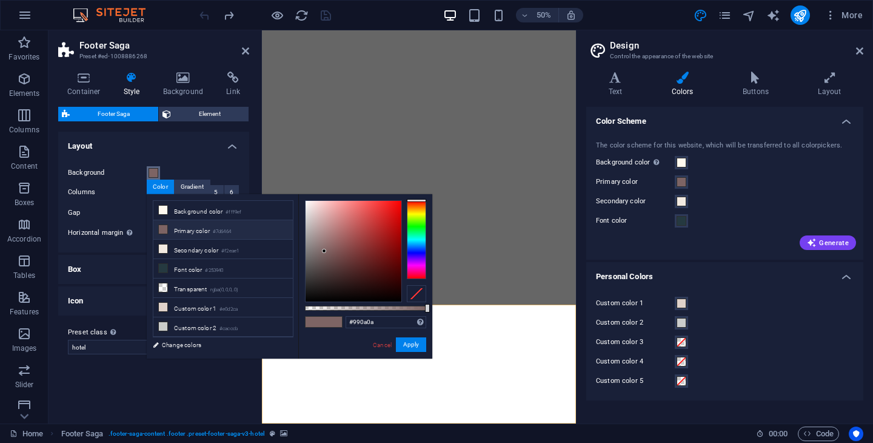
click at [395, 240] on div at bounding box center [354, 251] width 96 height 101
click at [416, 229] on div at bounding box center [416, 239] width 19 height 79
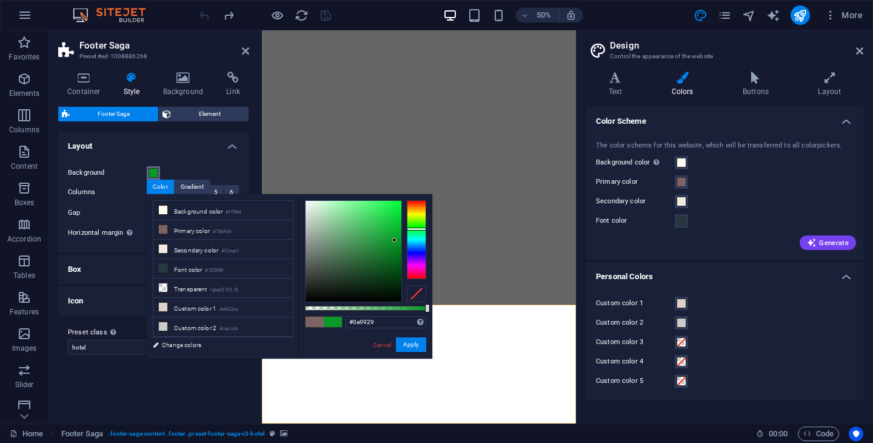
type input "#35c654"
click at [375, 222] on div at bounding box center [354, 251] width 96 height 101
click at [385, 346] on link "Cancel" at bounding box center [382, 344] width 21 height 9
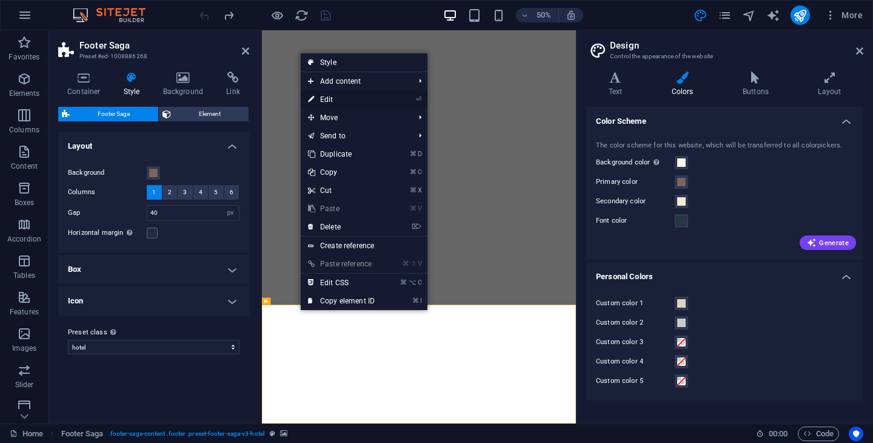
click at [350, 97] on link "⏎ Edit" at bounding box center [341, 99] width 81 height 18
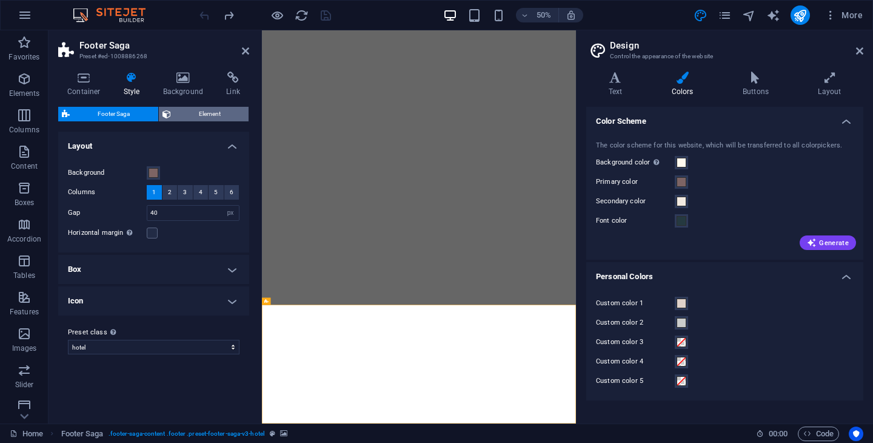
click at [190, 113] on span "Element" at bounding box center [210, 114] width 71 height 15
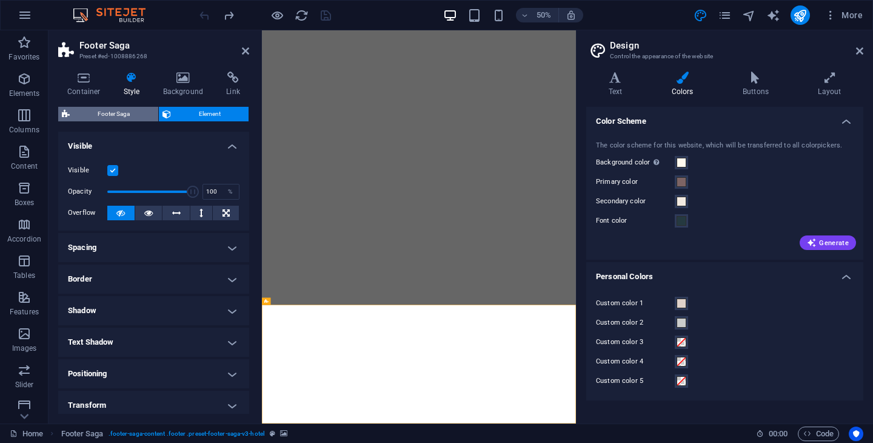
click at [116, 113] on span "Footer Saga" at bounding box center [113, 114] width 81 height 15
